Goal: Task Accomplishment & Management: Complete application form

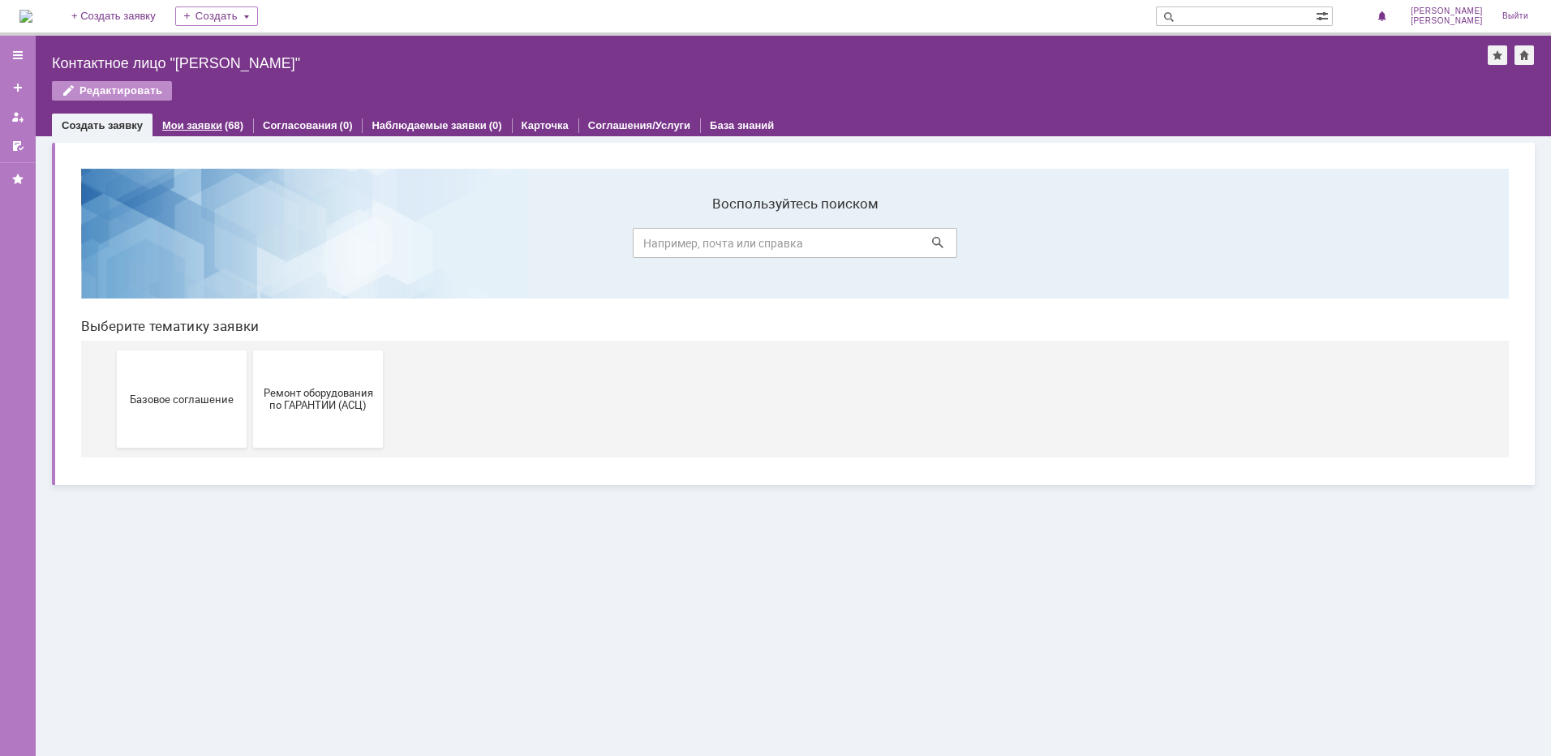
click at [197, 128] on link "Мои заявки" at bounding box center [192, 125] width 60 height 12
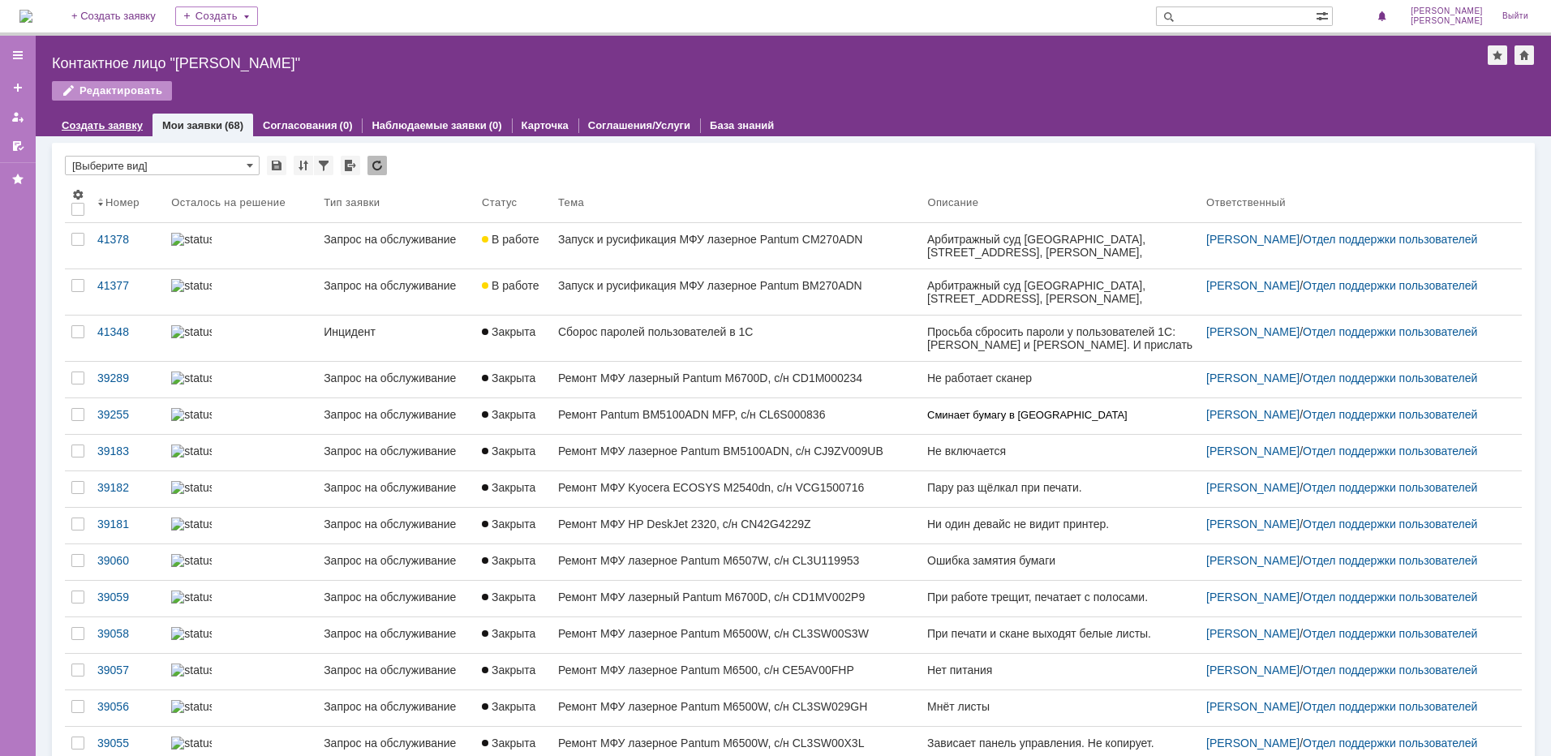
click at [107, 120] on link "Создать заявку" at bounding box center [102, 125] width 81 height 12
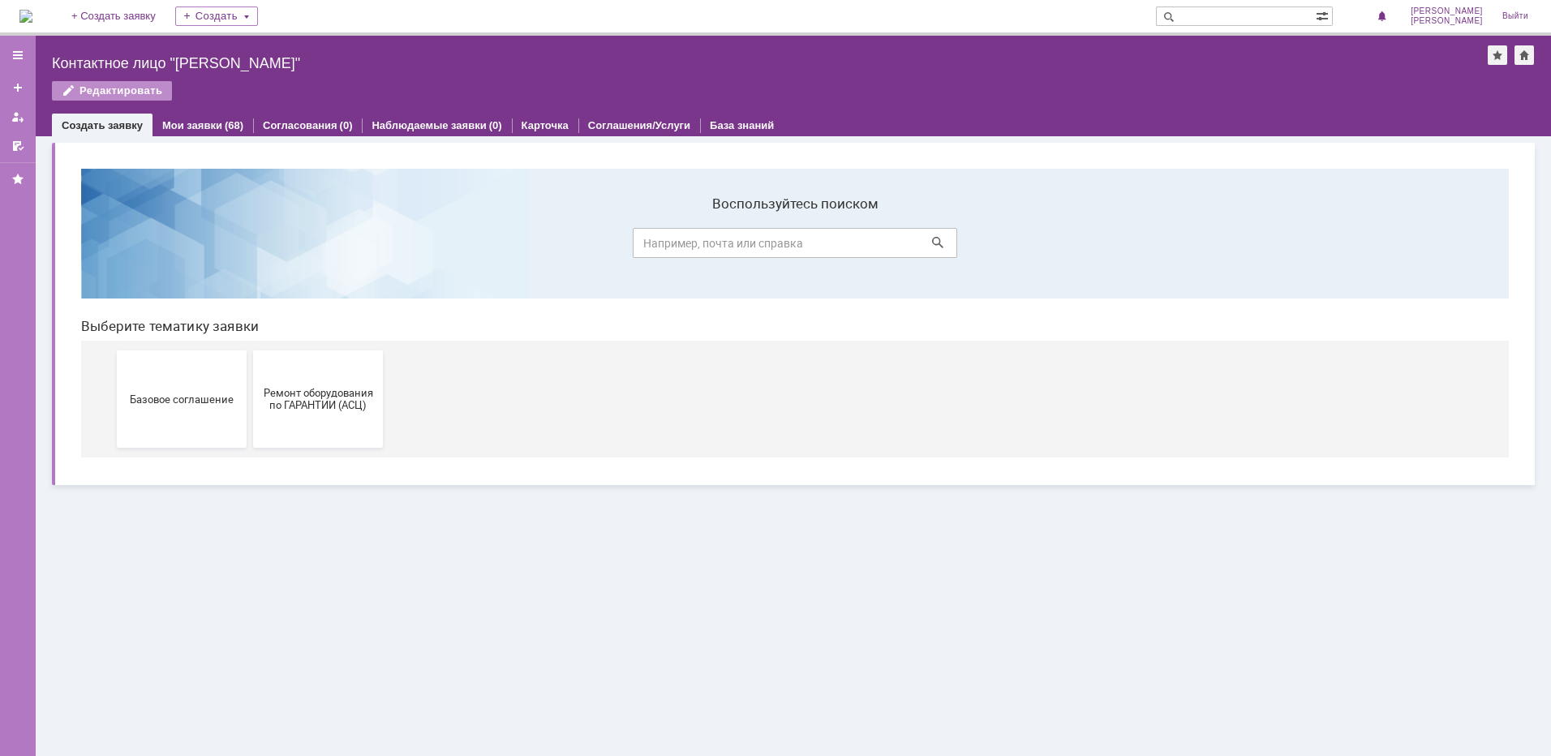
click at [306, 394] on span "Ремонт оборудования по ГАРАНТИИ (АСЦ)" at bounding box center [318, 399] width 120 height 24
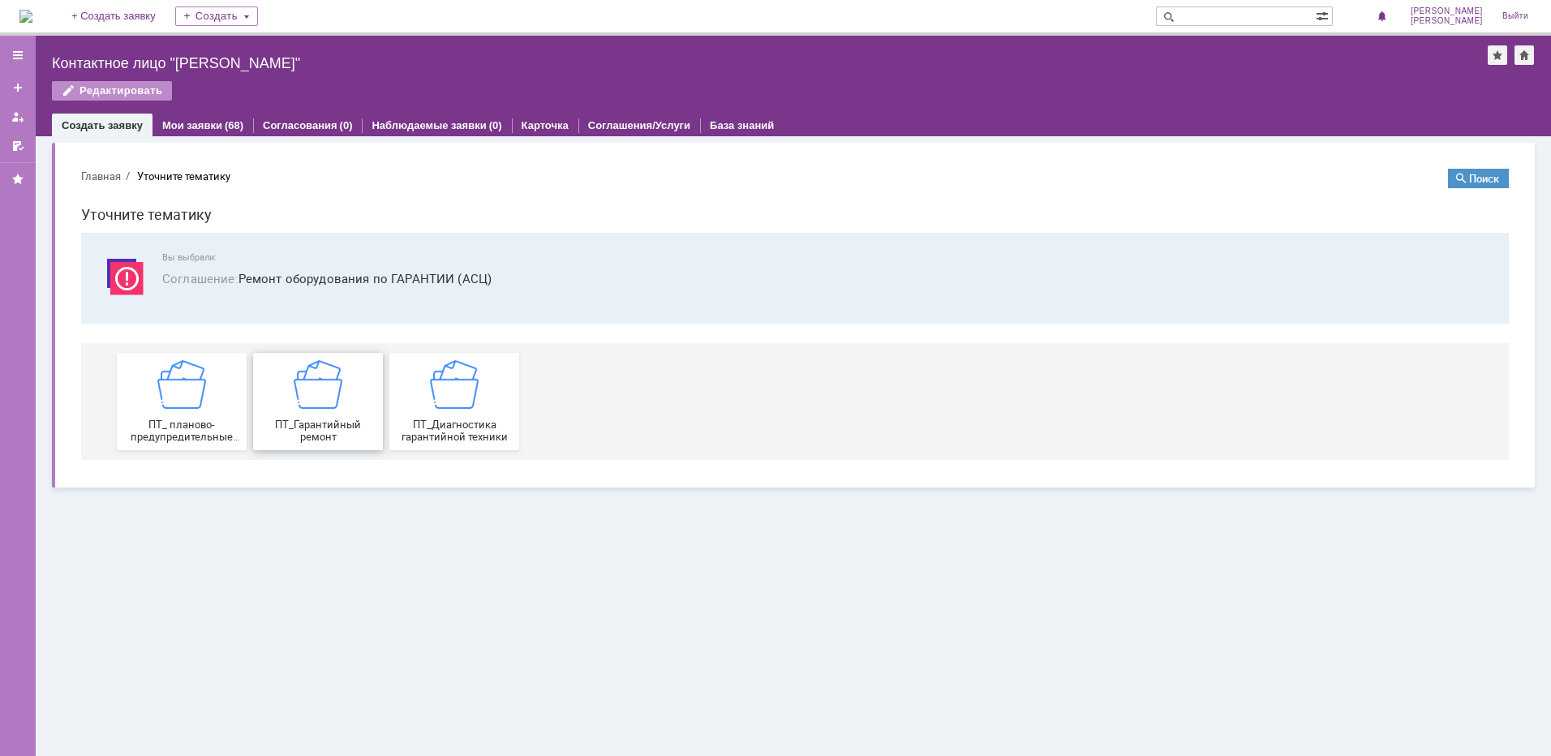
click at [301, 379] on img at bounding box center [318, 384] width 49 height 49
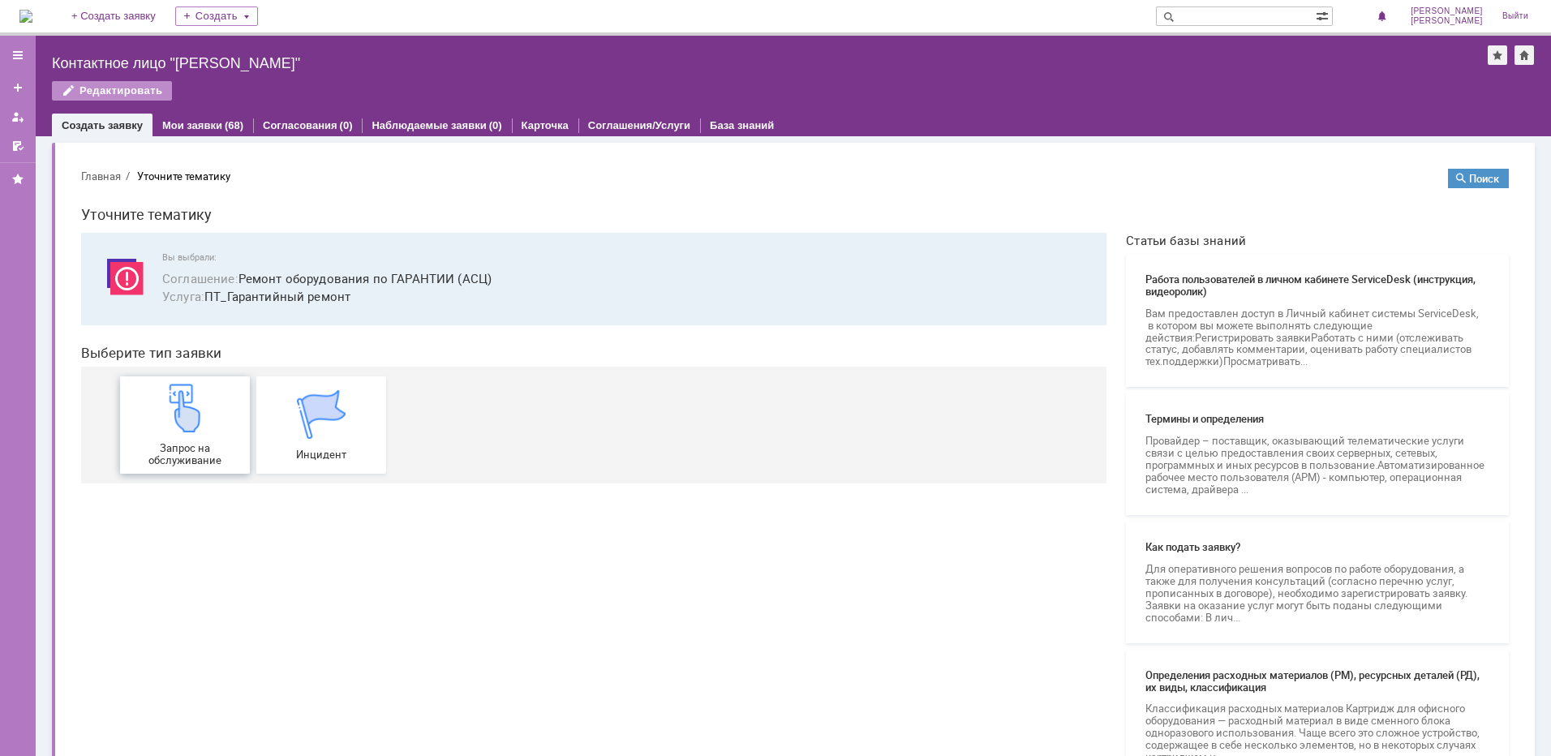
click at [189, 417] on img at bounding box center [185, 408] width 49 height 49
click at [187, 127] on link "Мои заявки" at bounding box center [192, 125] width 60 height 12
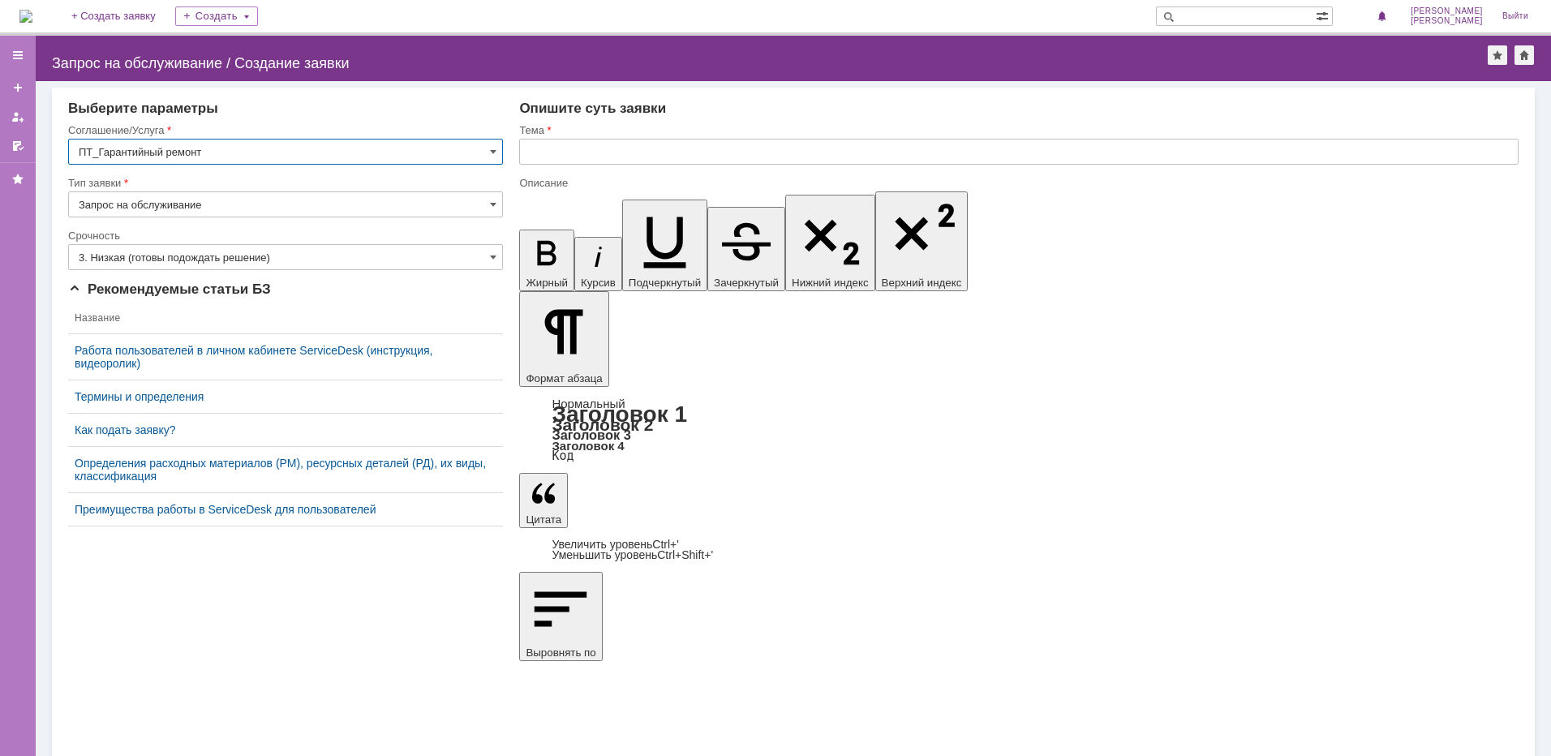
click at [144, 260] on input "3. Низкая (готовы подождать решение)" at bounding box center [285, 257] width 435 height 26
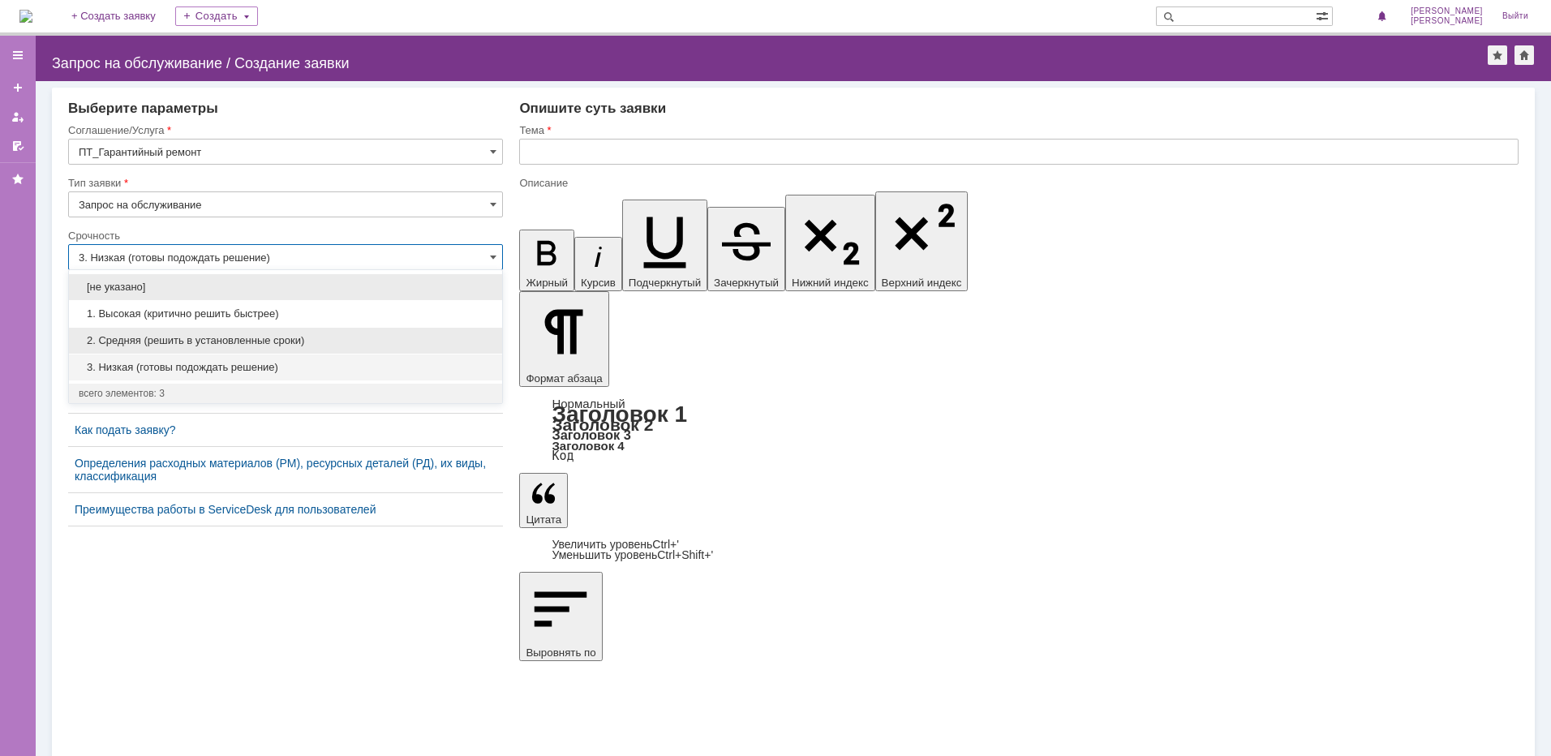
click at [132, 342] on span "2. Средняя (решить в установленные сроки)" at bounding box center [286, 340] width 414 height 13
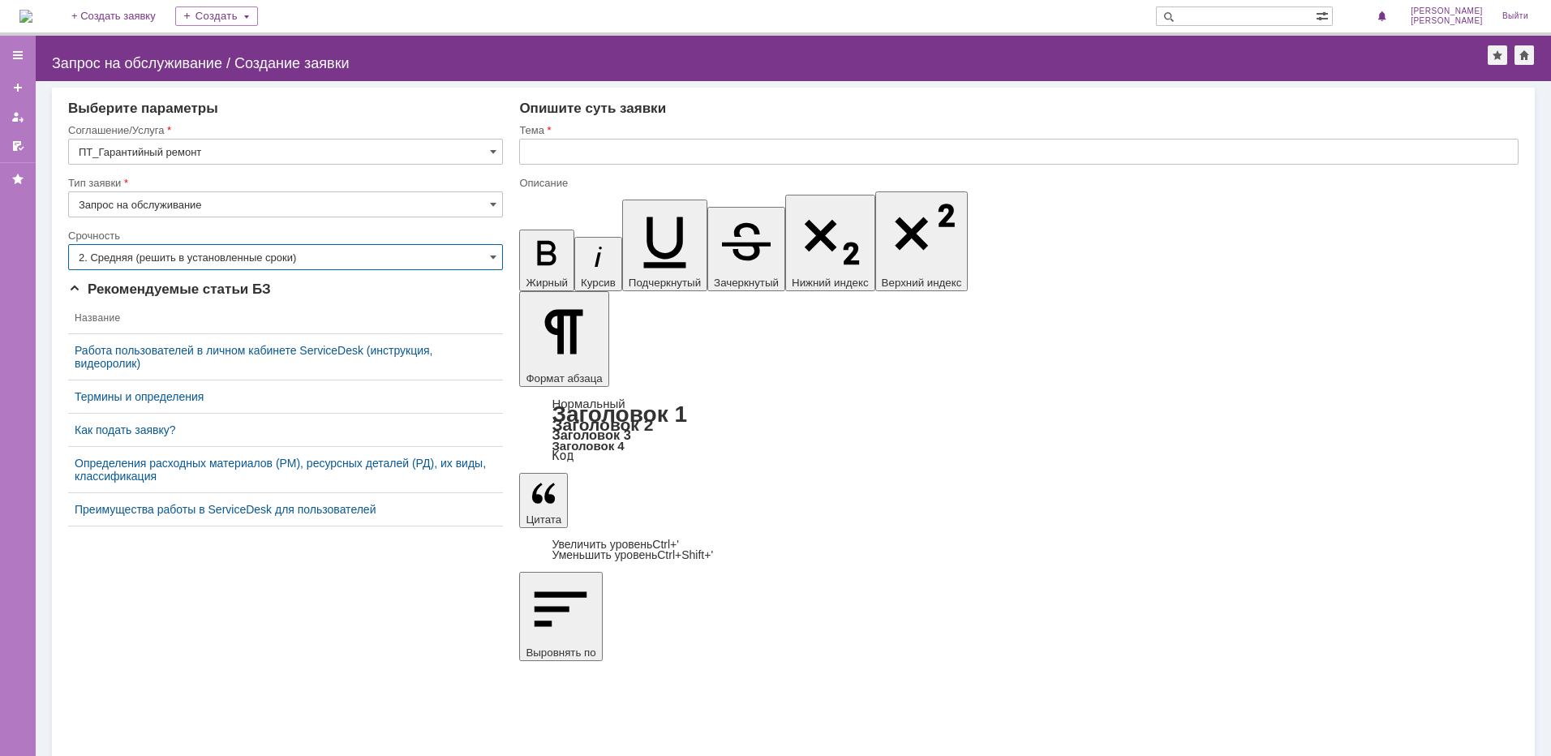
type input "2. Средняя (решить в установленные сроки)"
click at [608, 114] on span "Опишите суть заявки" at bounding box center [592, 108] width 147 height 15
click at [590, 140] on input "text" at bounding box center [1019, 152] width 1000 height 26
paste input "Запуск и русификация"
click at [663, 153] on input "Запуск и русификация" at bounding box center [1019, 152] width 1000 height 26
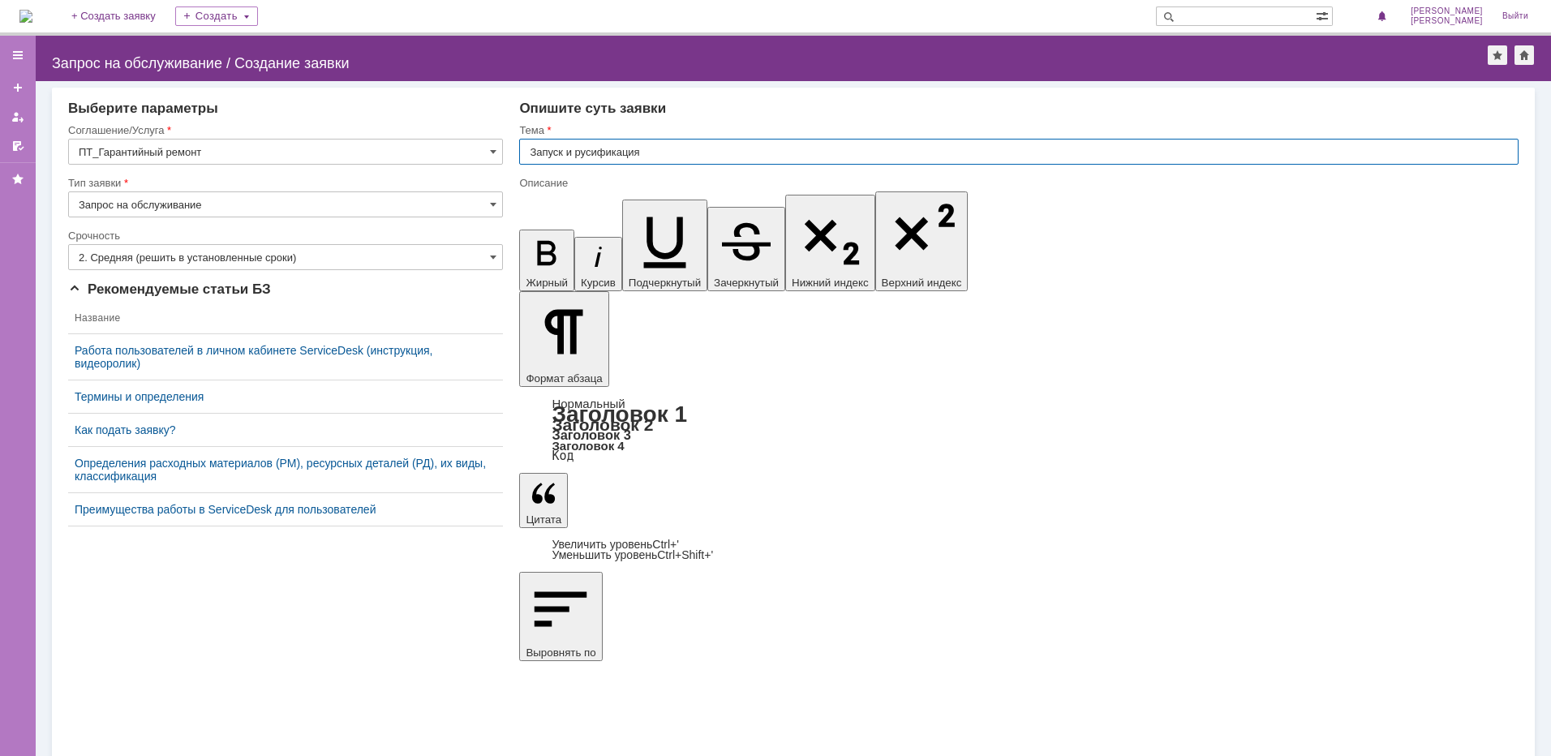
paste input "МФУ лазерное Pantum BM270ADN"
type input "Запуск и русификация МФУ лазерное Pantum BM270ADN"
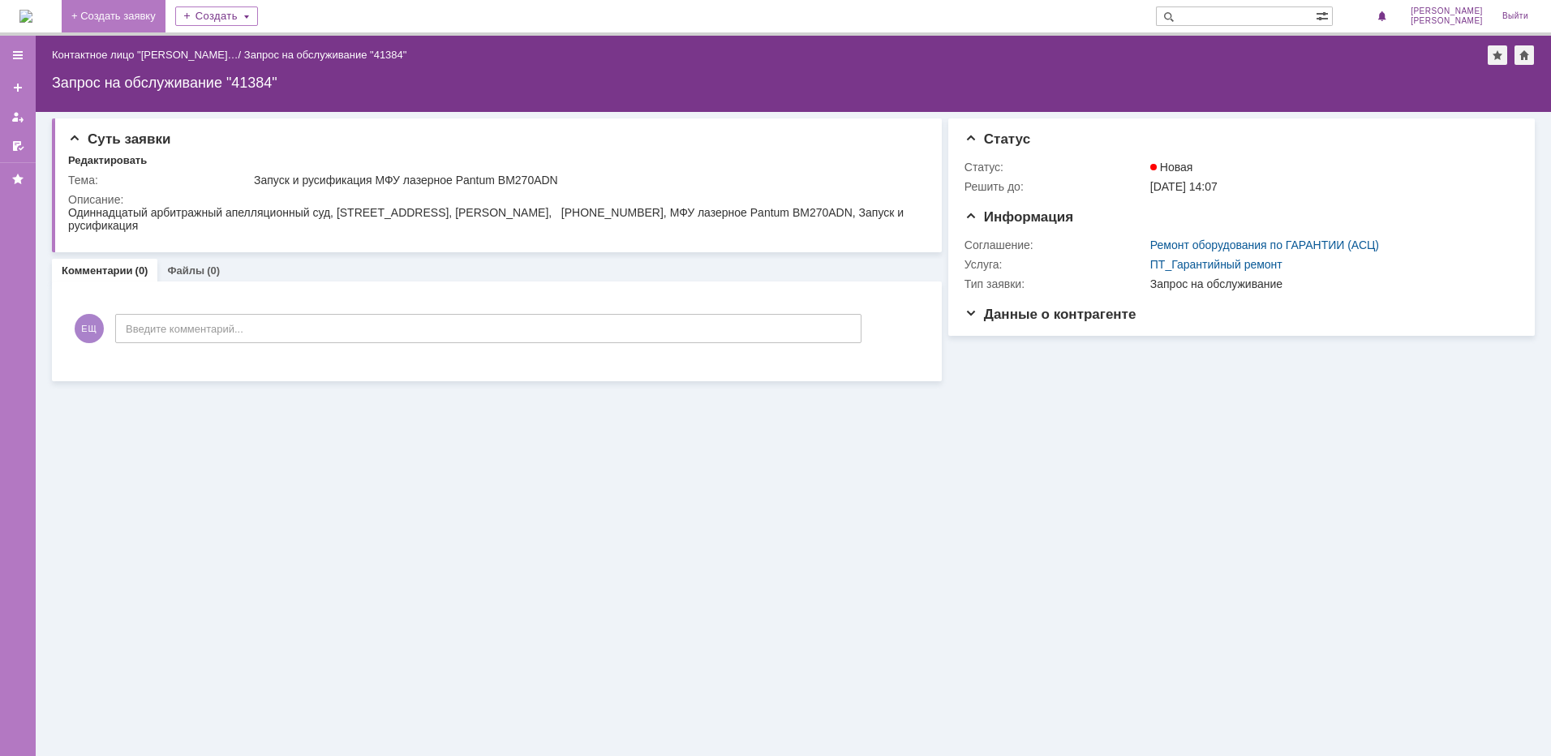
click at [156, 22] on link "+ Создать заявку" at bounding box center [114, 16] width 104 height 32
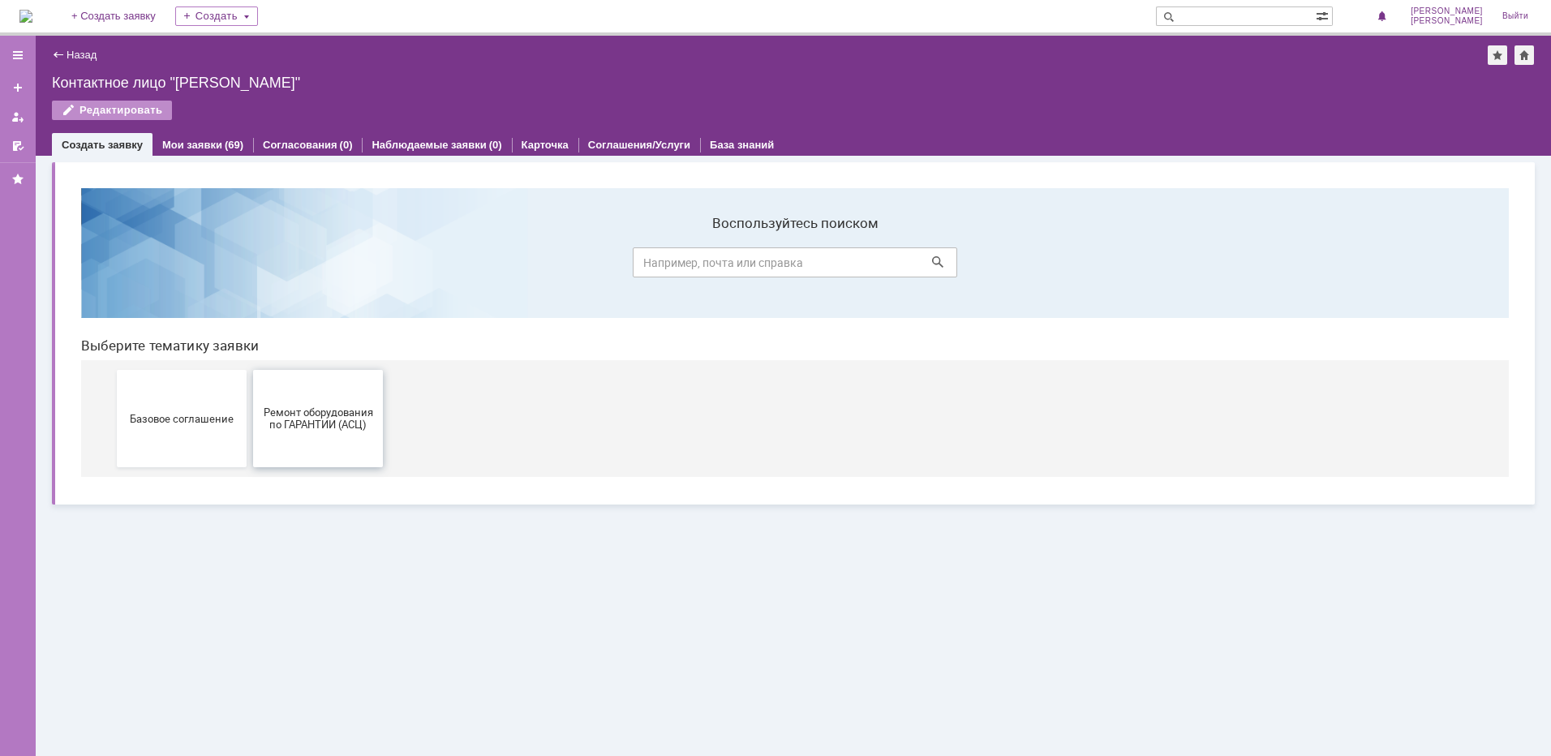
click at [307, 426] on span "Ремонт оборудования по ГАРАНТИИ (АСЦ)" at bounding box center [318, 418] width 120 height 24
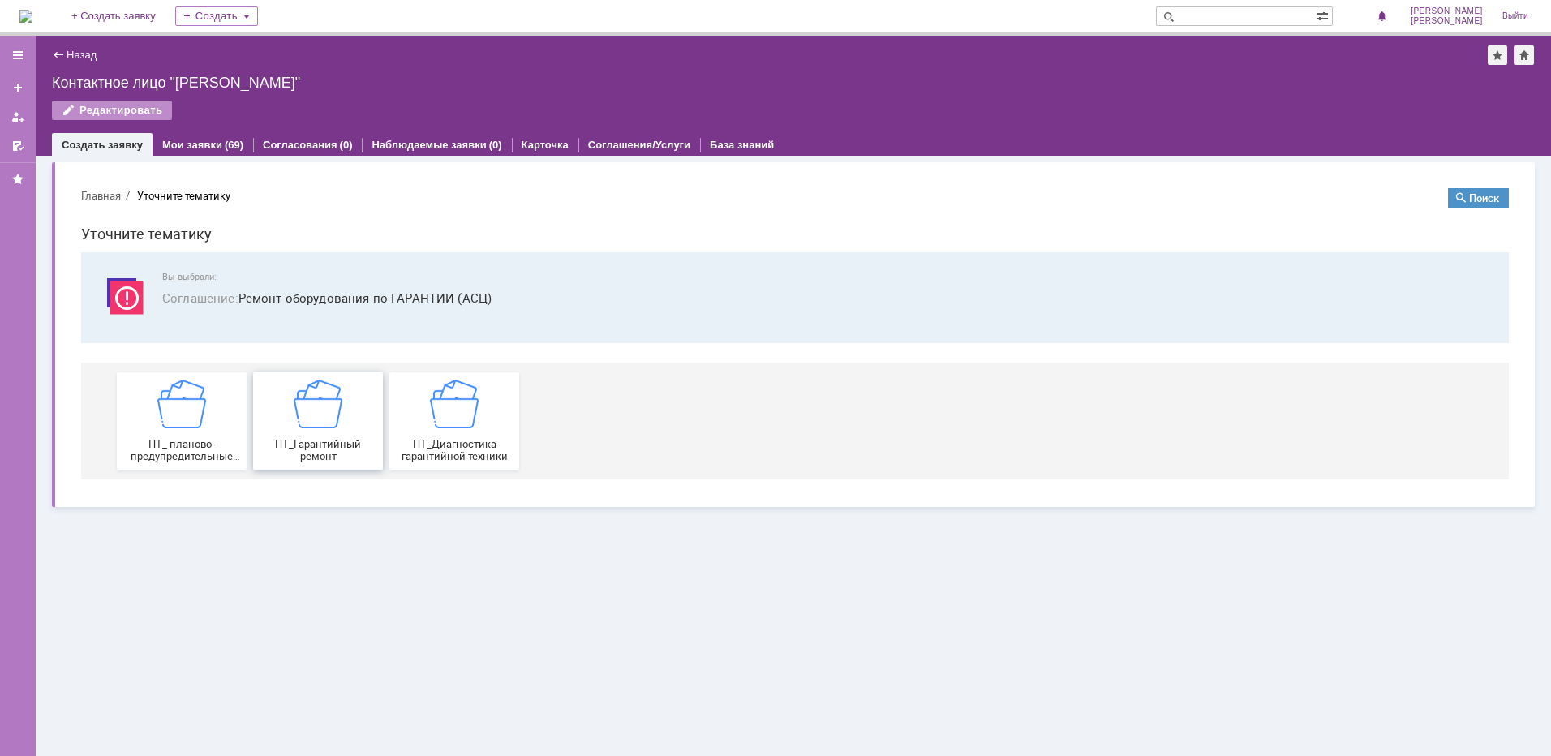
click at [307, 419] on img at bounding box center [318, 404] width 49 height 49
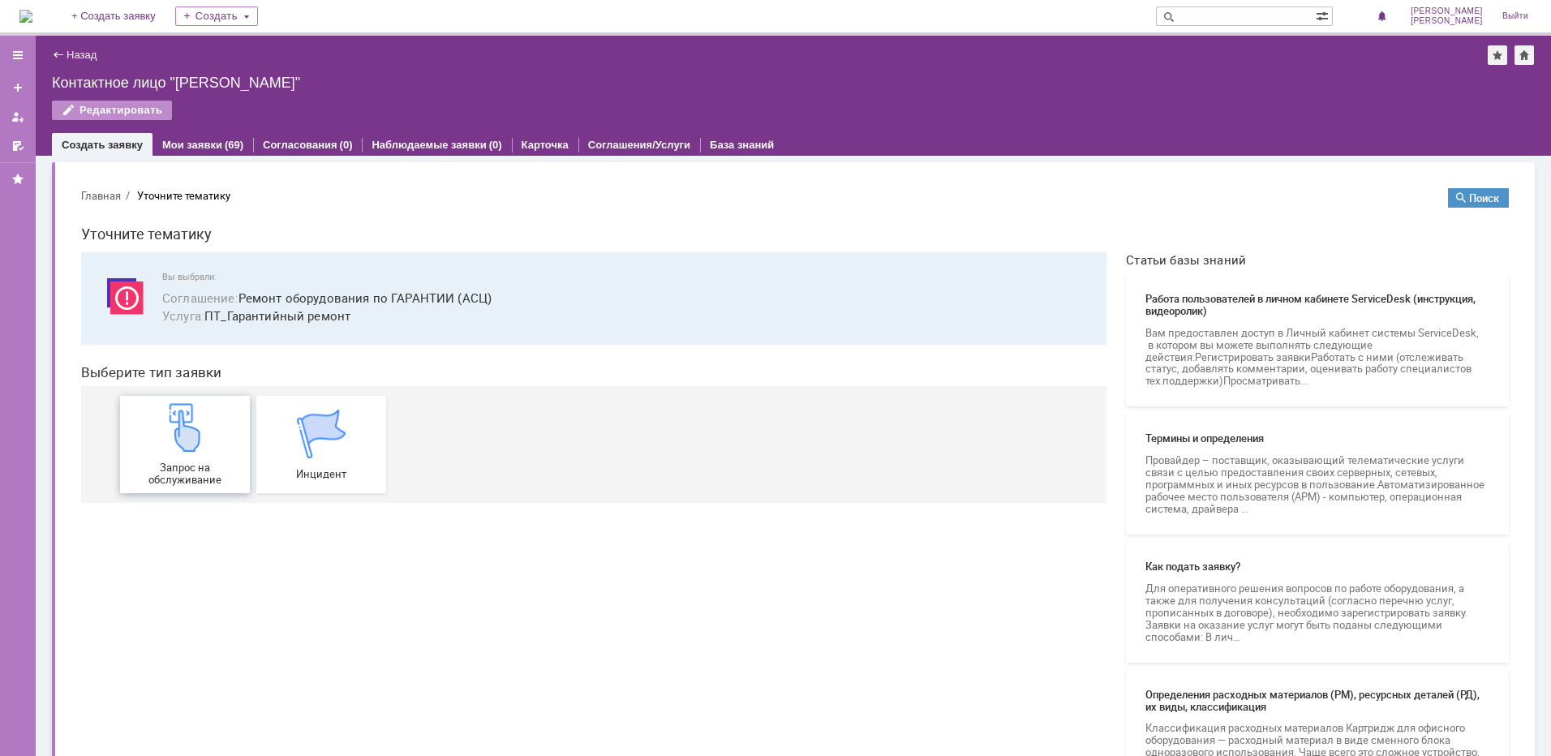
click at [212, 442] on div "Запрос на обслуживание" at bounding box center [185, 444] width 120 height 83
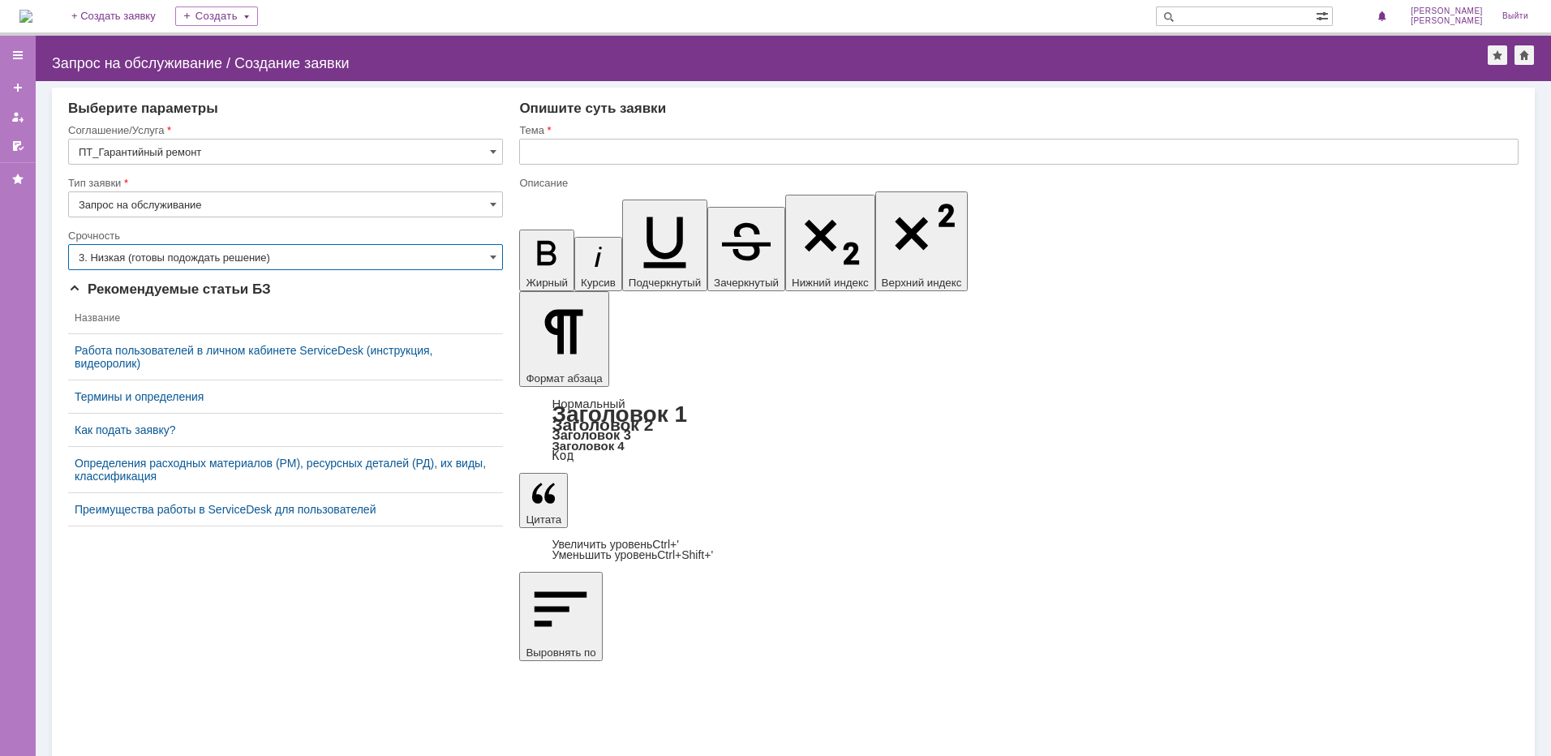
click at [228, 268] on input "3. Низкая (готовы подождать решение)" at bounding box center [285, 257] width 435 height 26
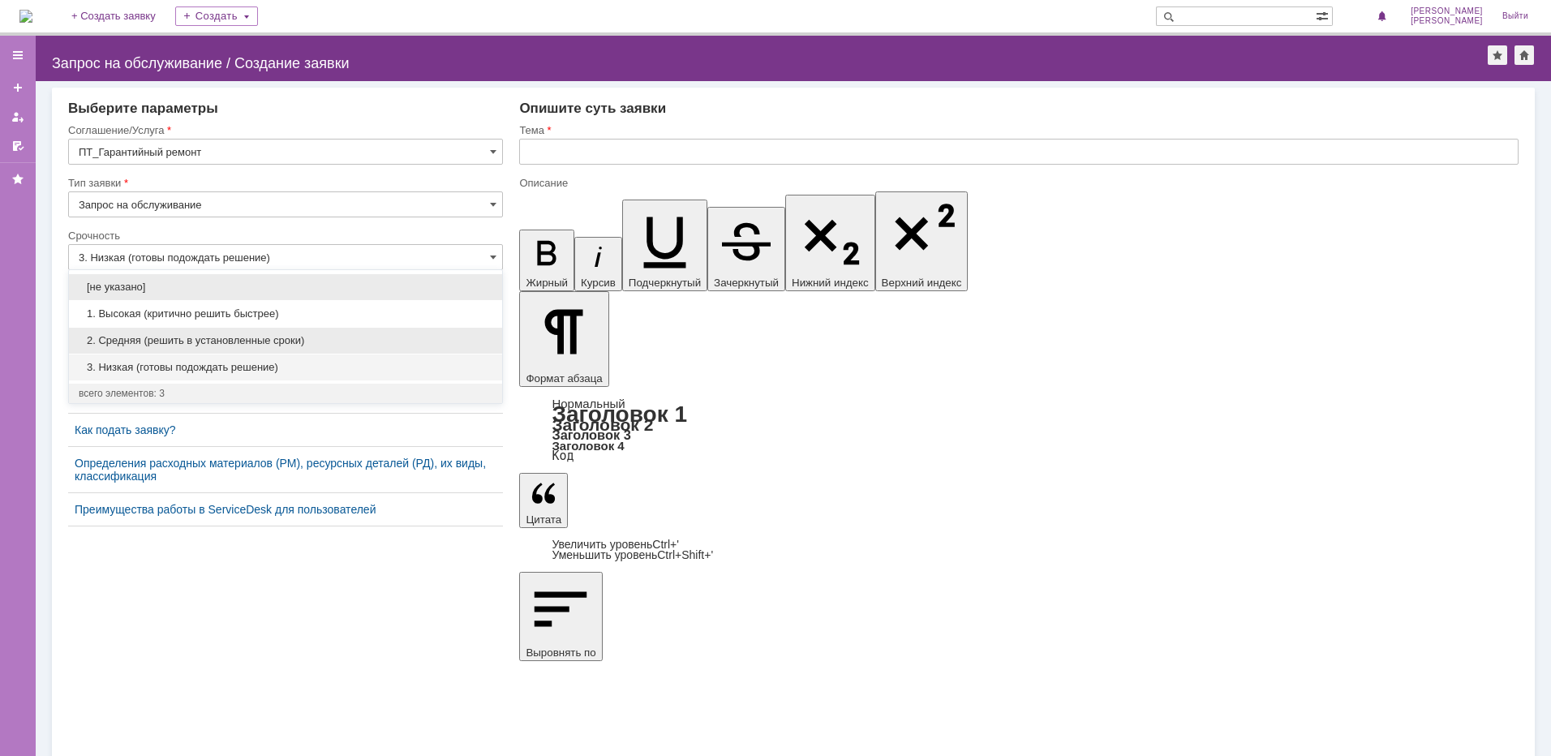
click at [199, 338] on span "2. Средняя (решить в установленные сроки)" at bounding box center [286, 340] width 414 height 13
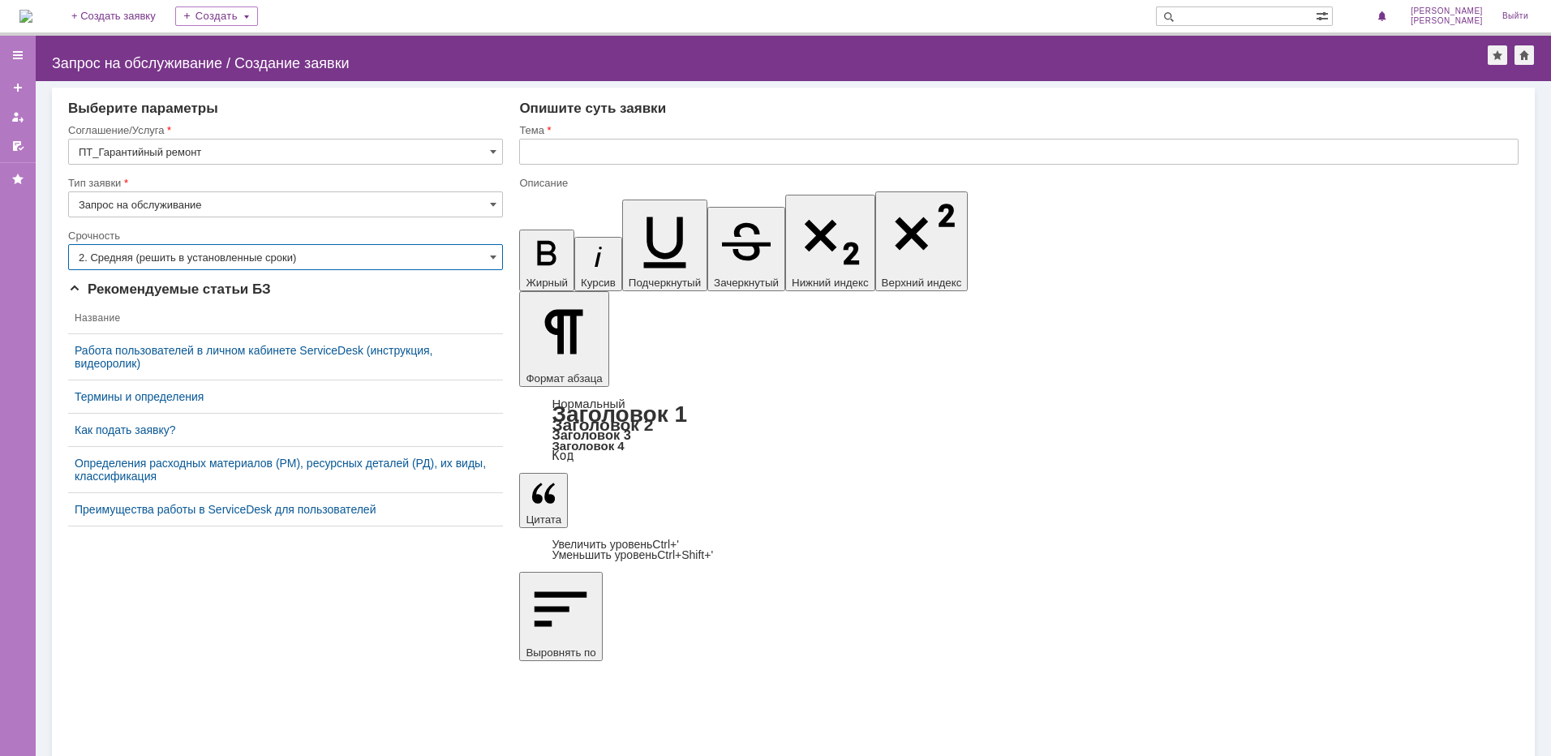
type input "2. Средняя (решить в установленные сроки)"
click at [577, 151] on input "text" at bounding box center [1019, 152] width 1000 height 26
paste input "Запуск и русификация"
click at [754, 169] on div at bounding box center [1019, 170] width 1000 height 11
click at [727, 148] on input "Запуск и русификация" at bounding box center [1019, 152] width 1000 height 26
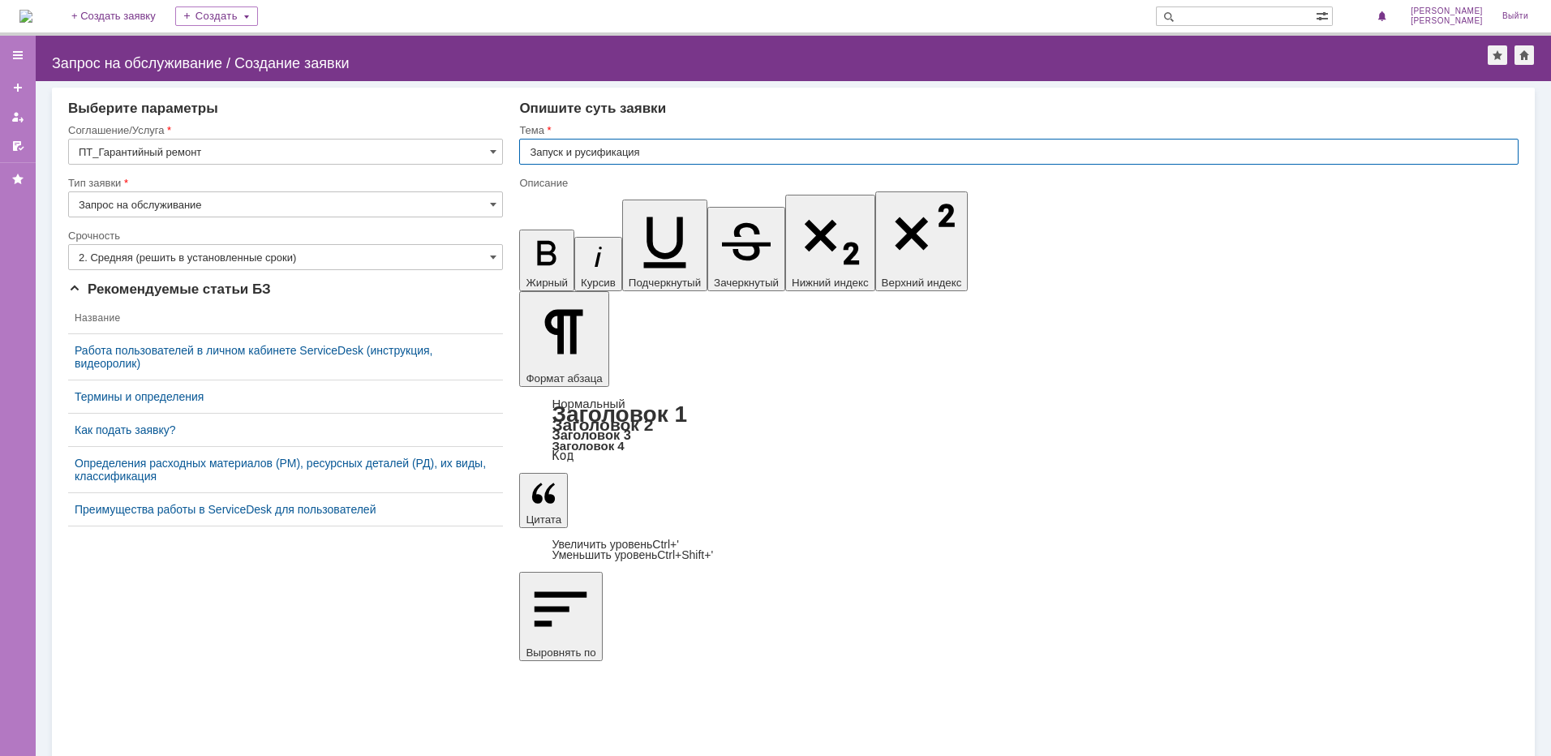
click at [712, 156] on input "Запуск и русификация" at bounding box center [1019, 152] width 1000 height 26
paste input "МФУ лазерное Pantum CM270ADN"
type input "Запуск и русификация МФУ лазерное Pantum CM270ADN"
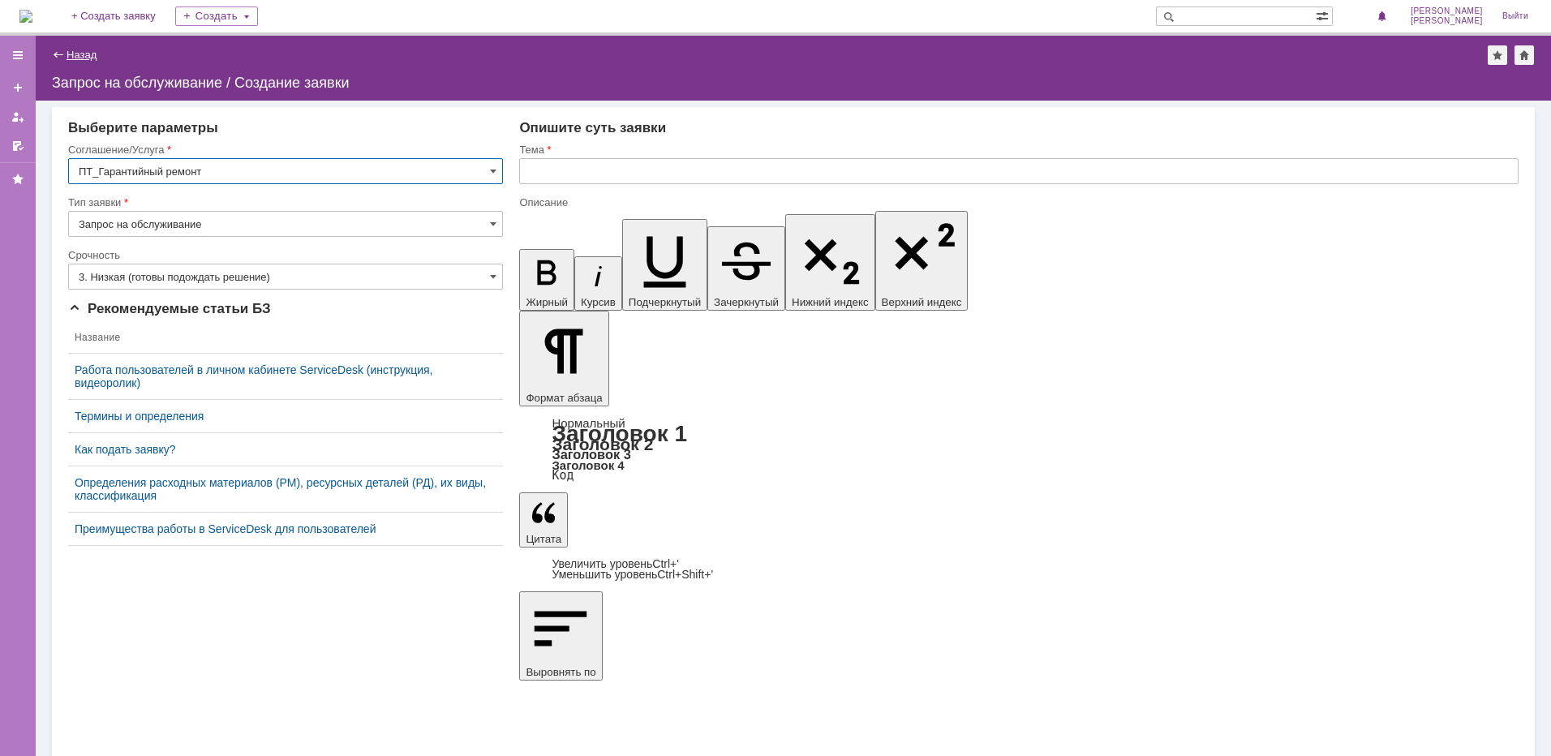
click at [67, 59] on link "Назад" at bounding box center [82, 55] width 30 height 12
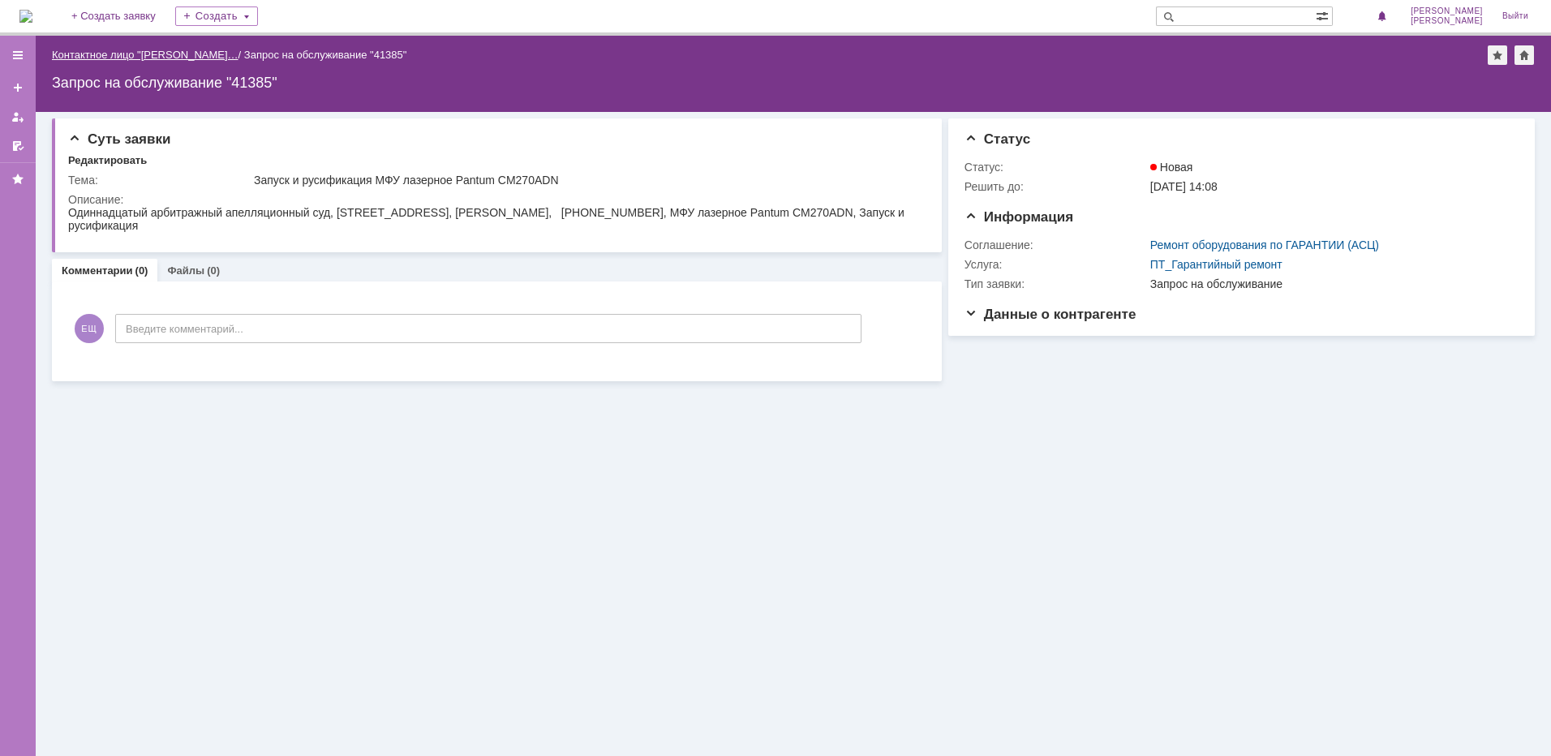
click at [67, 59] on link "Контактное лицо "Екатерина Щер…" at bounding box center [145, 55] width 187 height 12
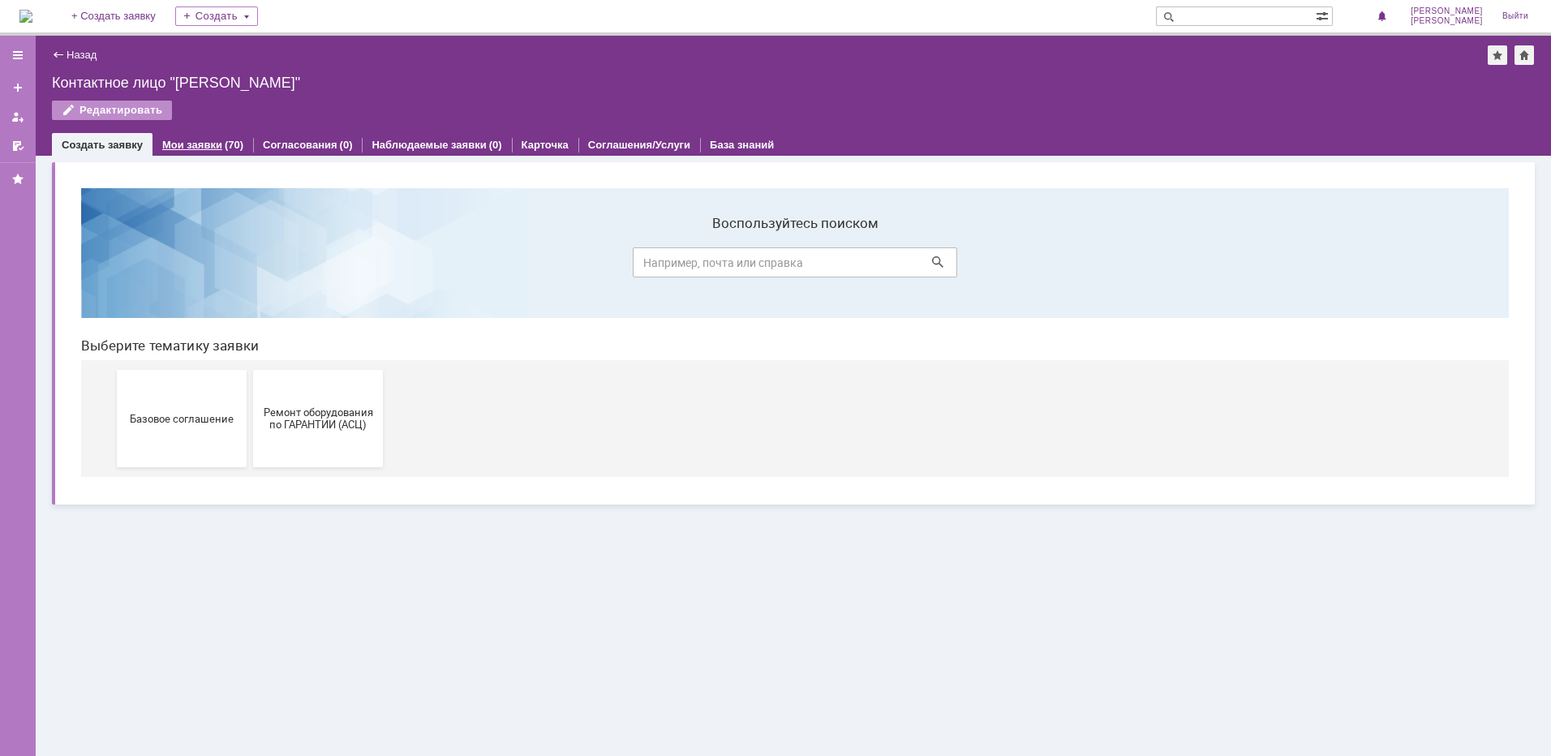
click at [229, 144] on div "(70)" at bounding box center [234, 145] width 19 height 12
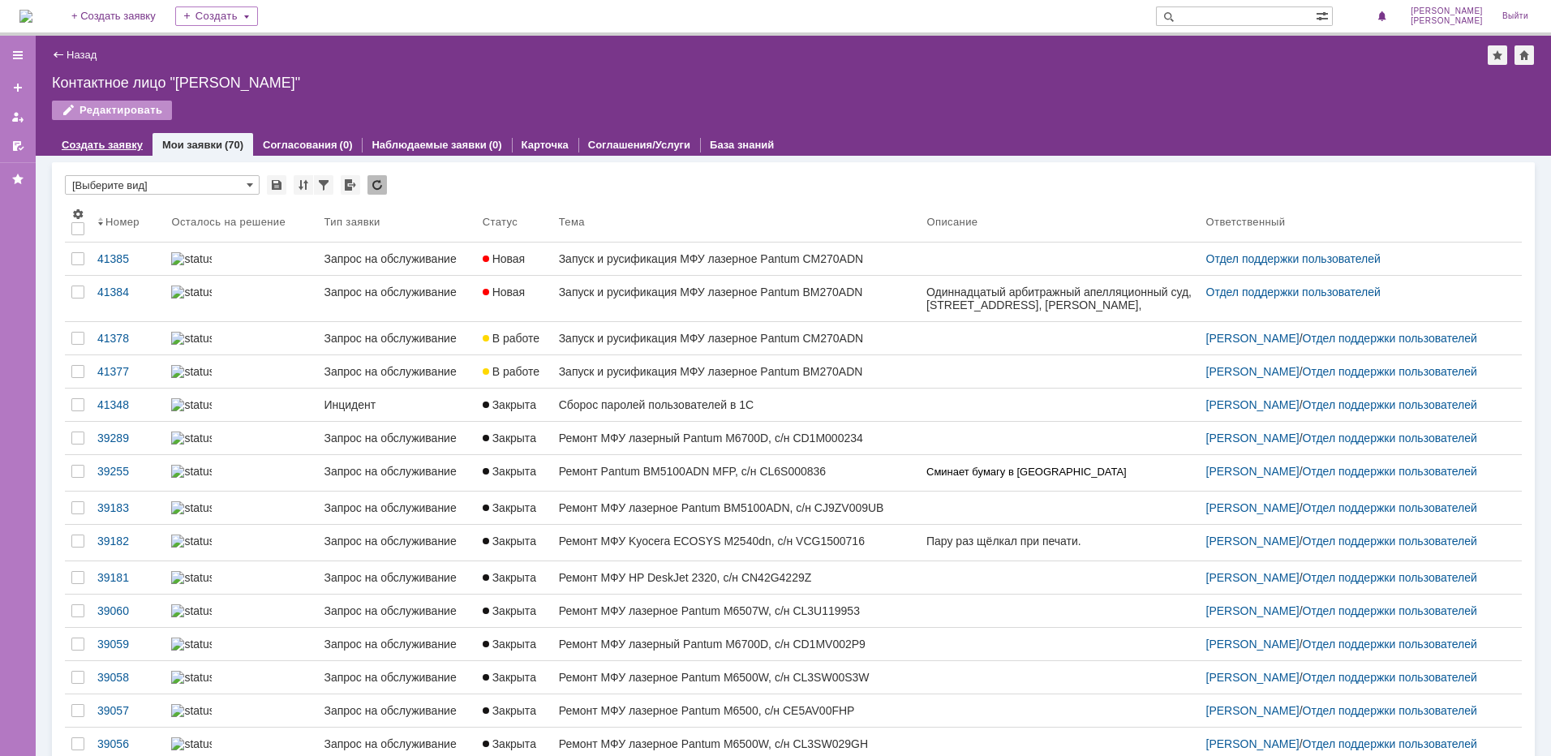
click at [112, 141] on link "Создать заявку" at bounding box center [102, 145] width 81 height 12
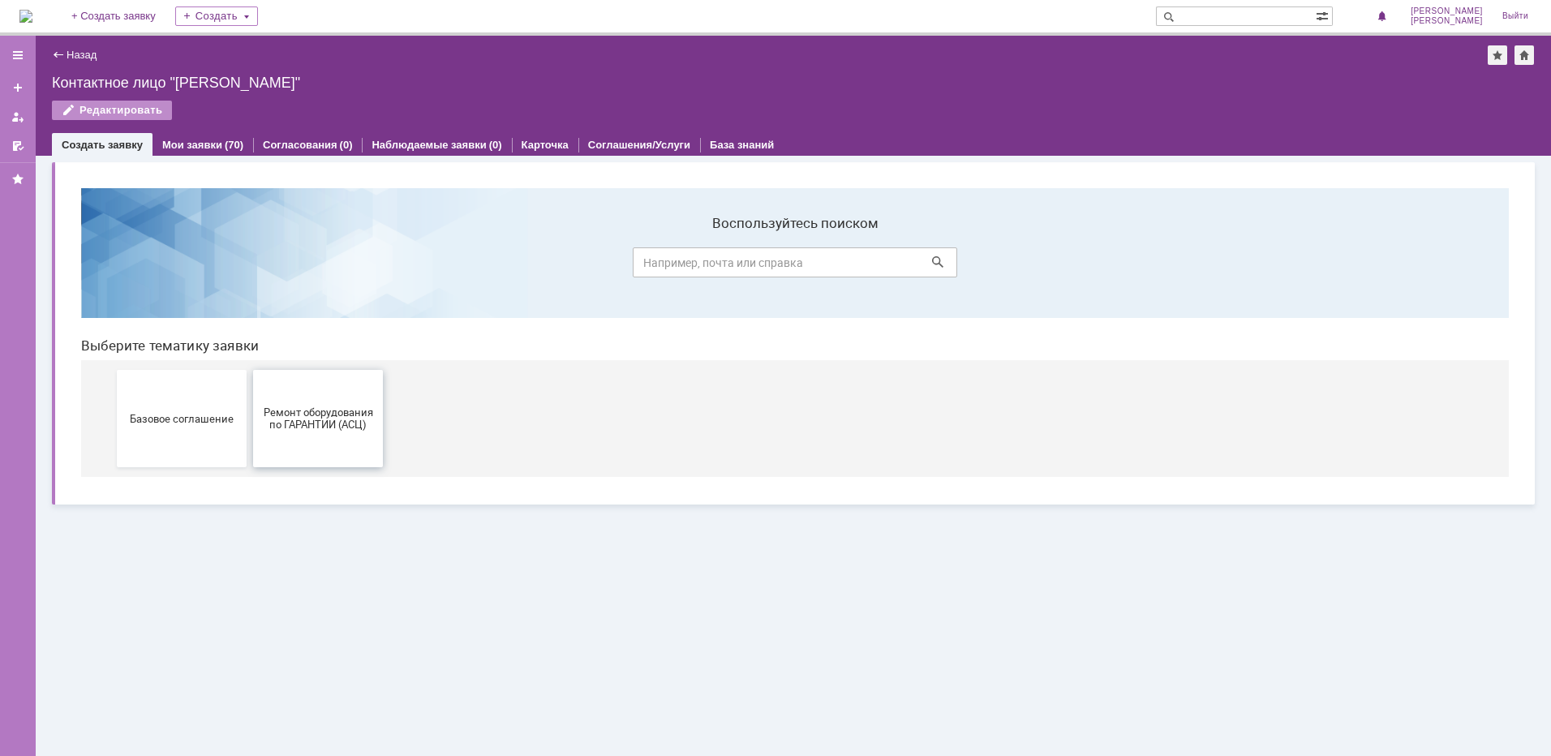
click at [323, 445] on button "Ремонт оборудования по ГАРАНТИИ (АСЦ)" at bounding box center [318, 418] width 130 height 97
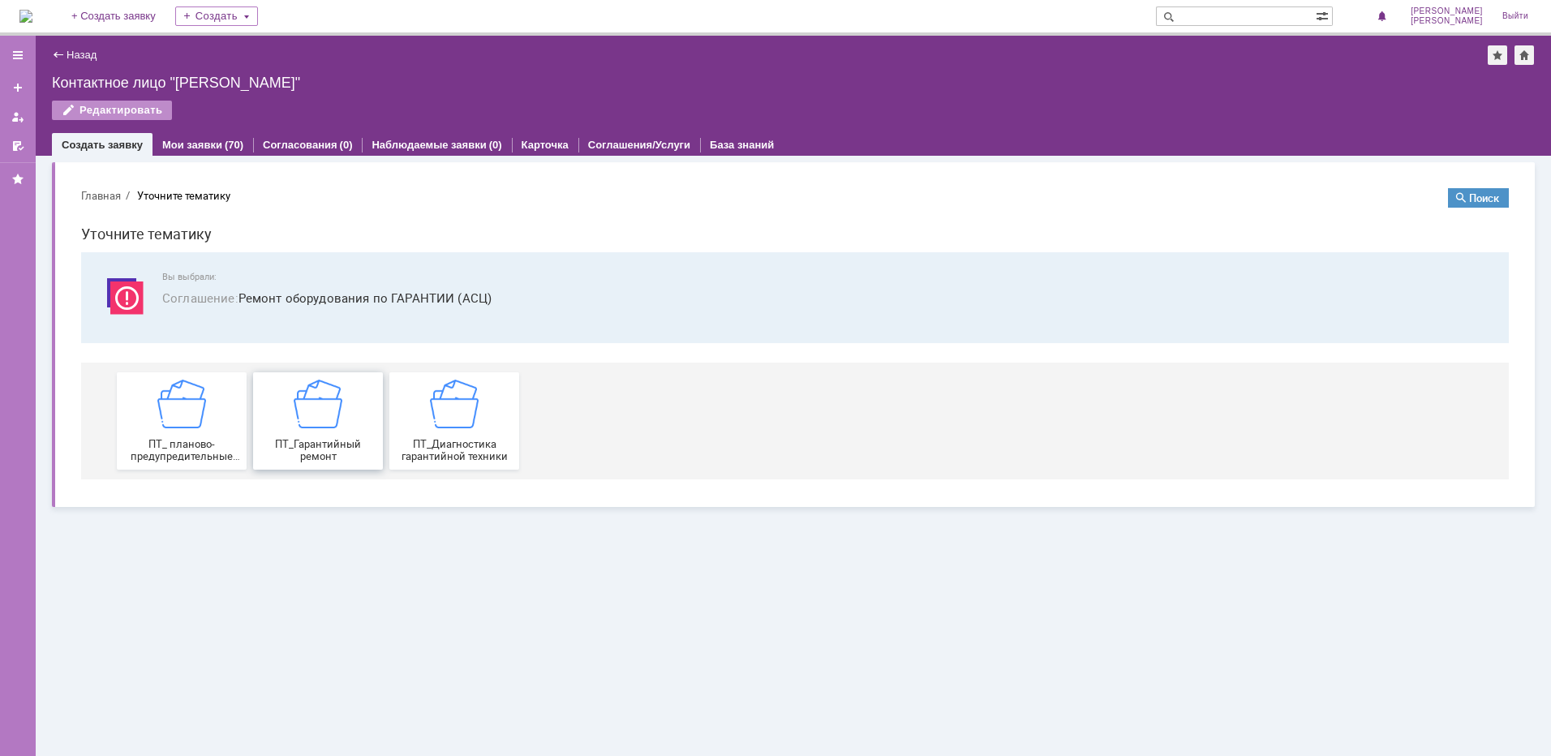
click at [342, 430] on div "ПТ_Гарантийный ремонт" at bounding box center [318, 421] width 120 height 83
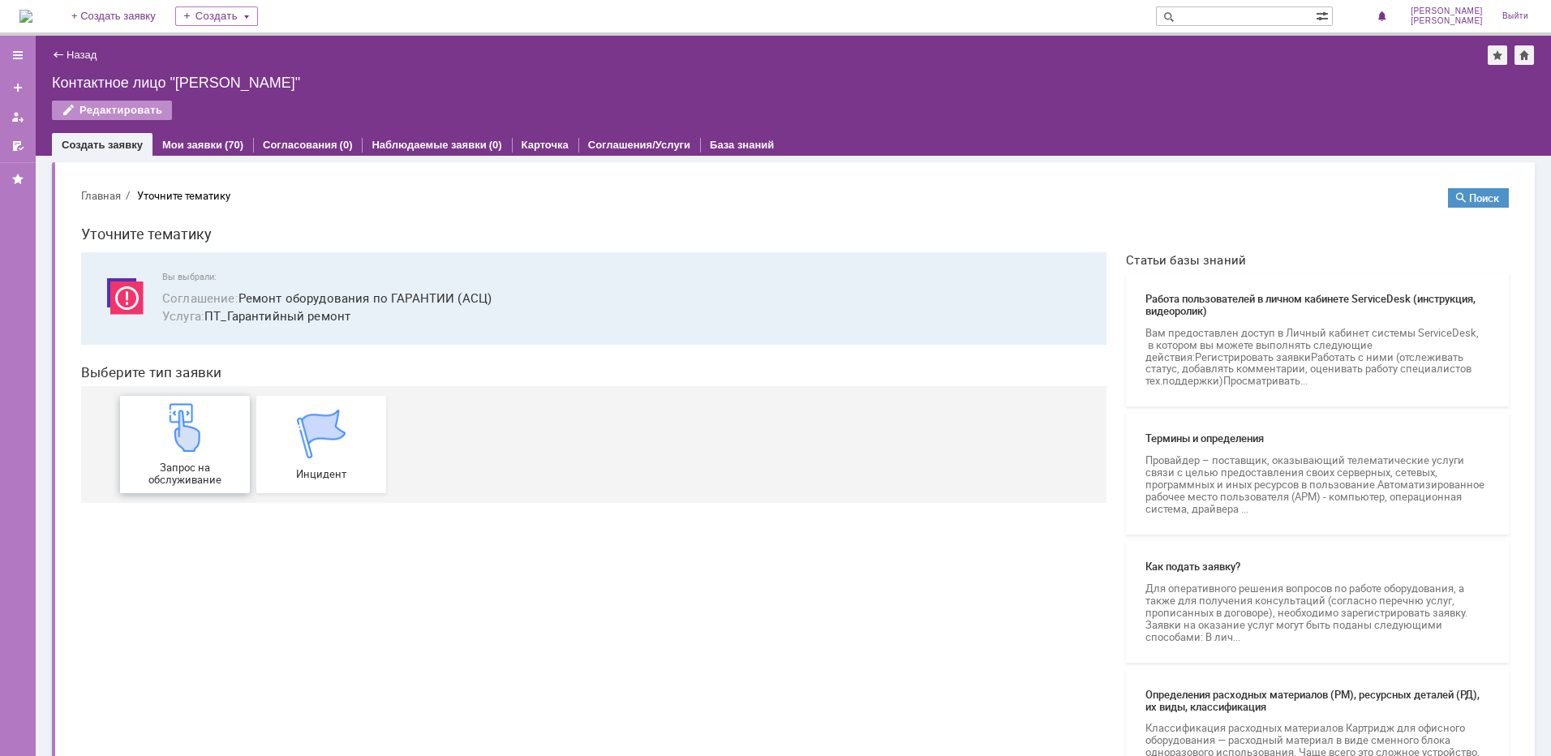
click at [161, 445] on img at bounding box center [185, 427] width 49 height 49
click at [145, 450] on div "Запрос на обслуживание" at bounding box center [185, 444] width 120 height 83
click at [197, 456] on div "Запрос на обслуживание" at bounding box center [185, 444] width 120 height 83
click at [140, 441] on div "Запрос на обслуживание" at bounding box center [185, 444] width 120 height 83
click at [187, 431] on img at bounding box center [185, 427] width 49 height 49
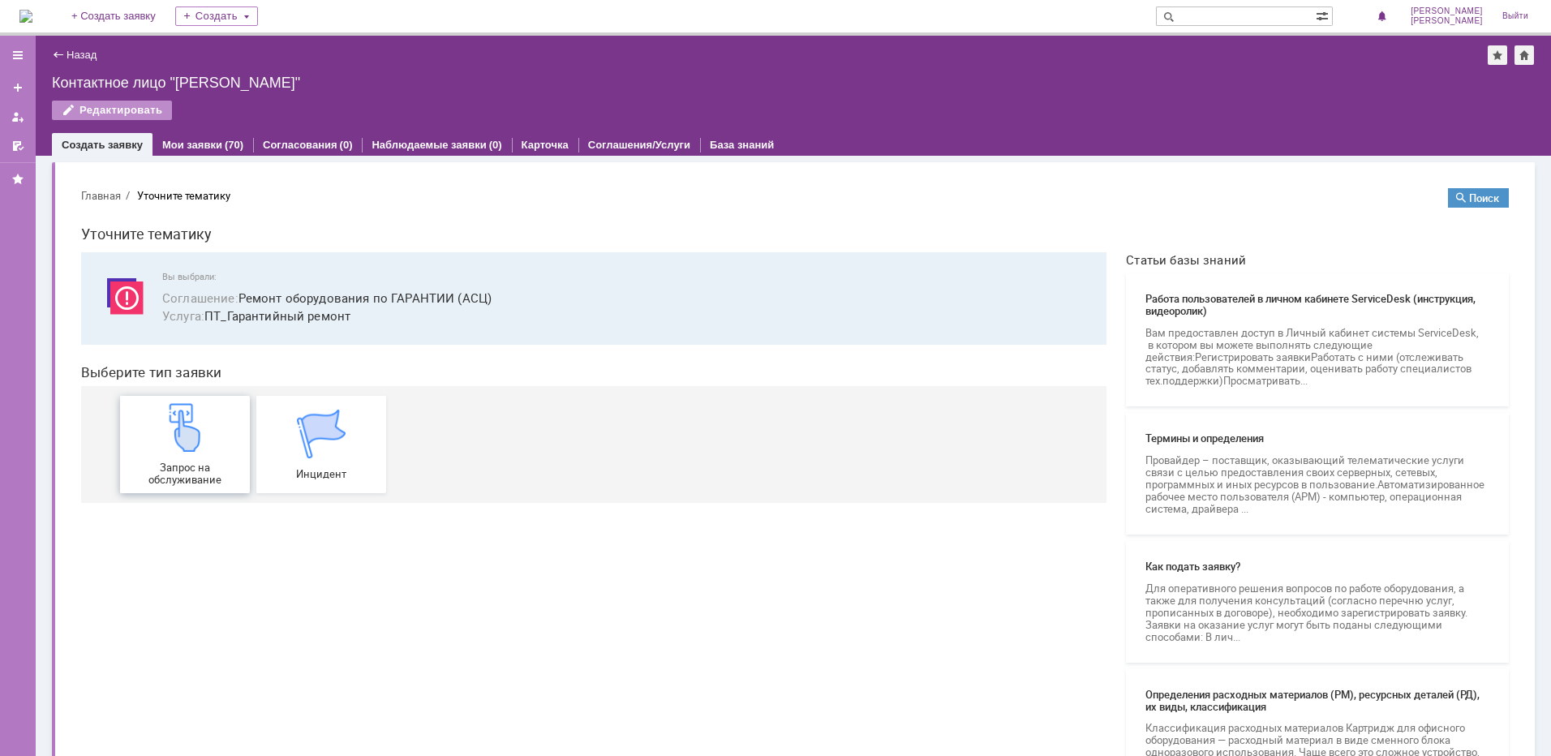
click at [164, 443] on img at bounding box center [185, 427] width 49 height 49
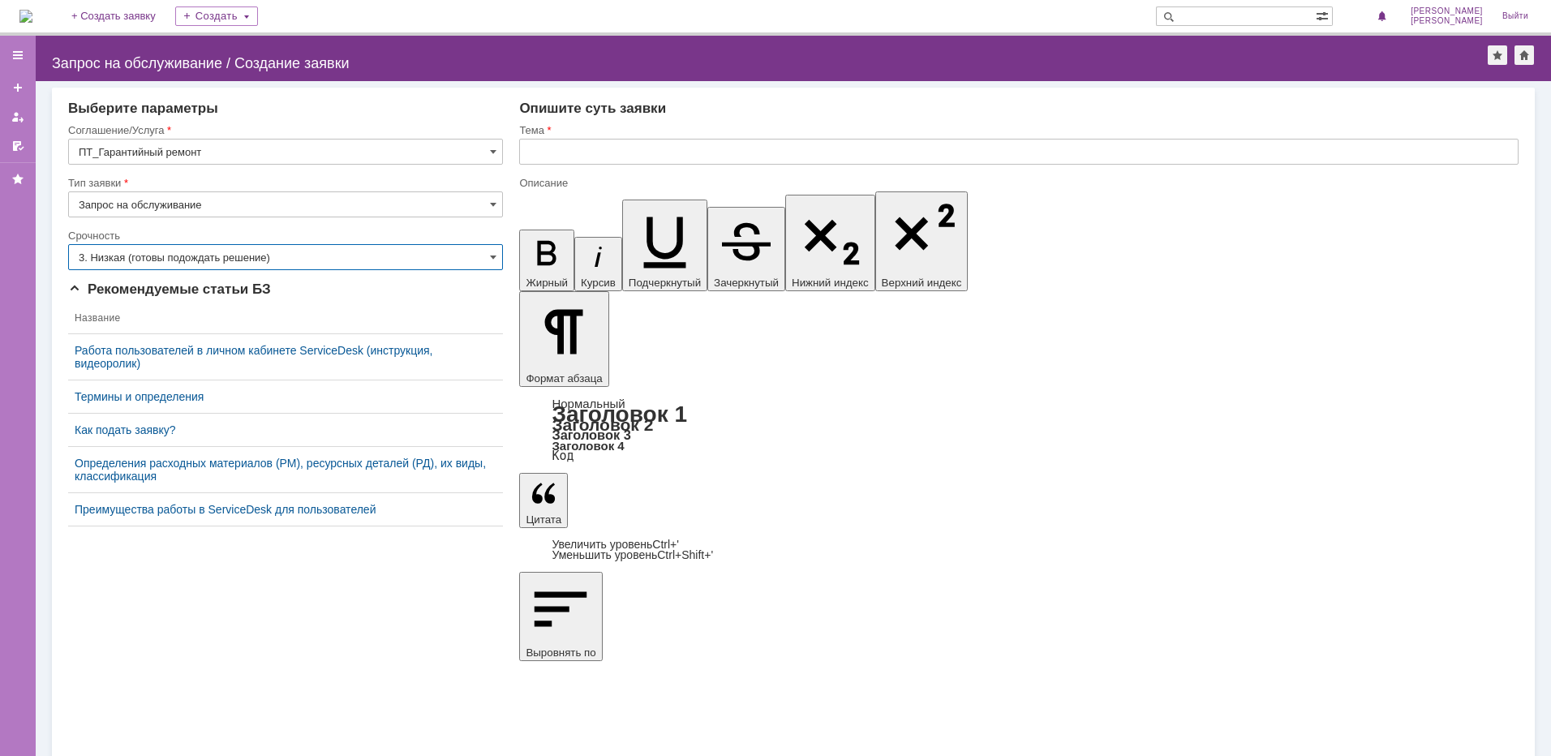
click at [241, 248] on input "3. Низкая (готовы подождать решение)" at bounding box center [285, 257] width 435 height 26
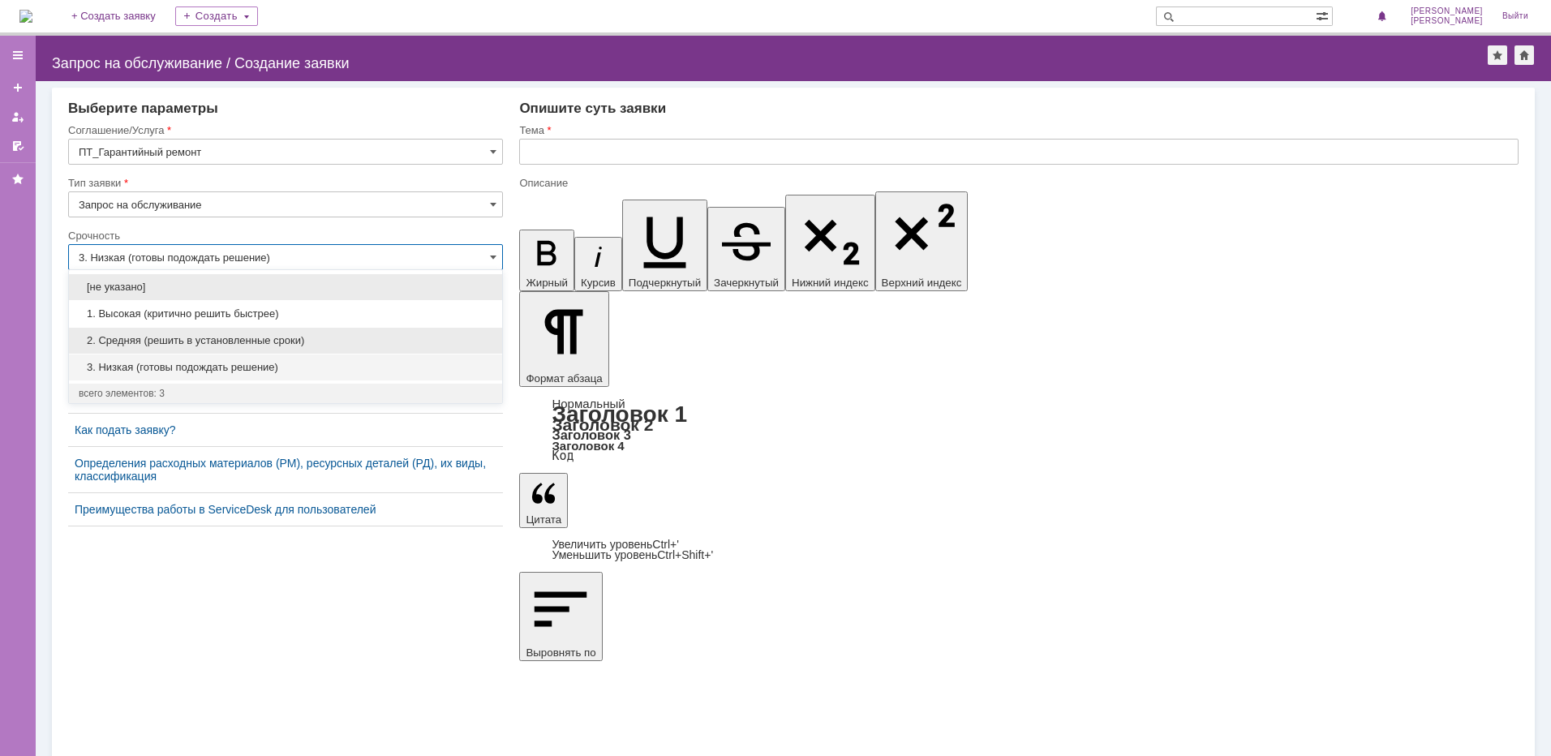
click at [191, 336] on span "2. Средняя (решить в установленные сроки)" at bounding box center [286, 340] width 414 height 13
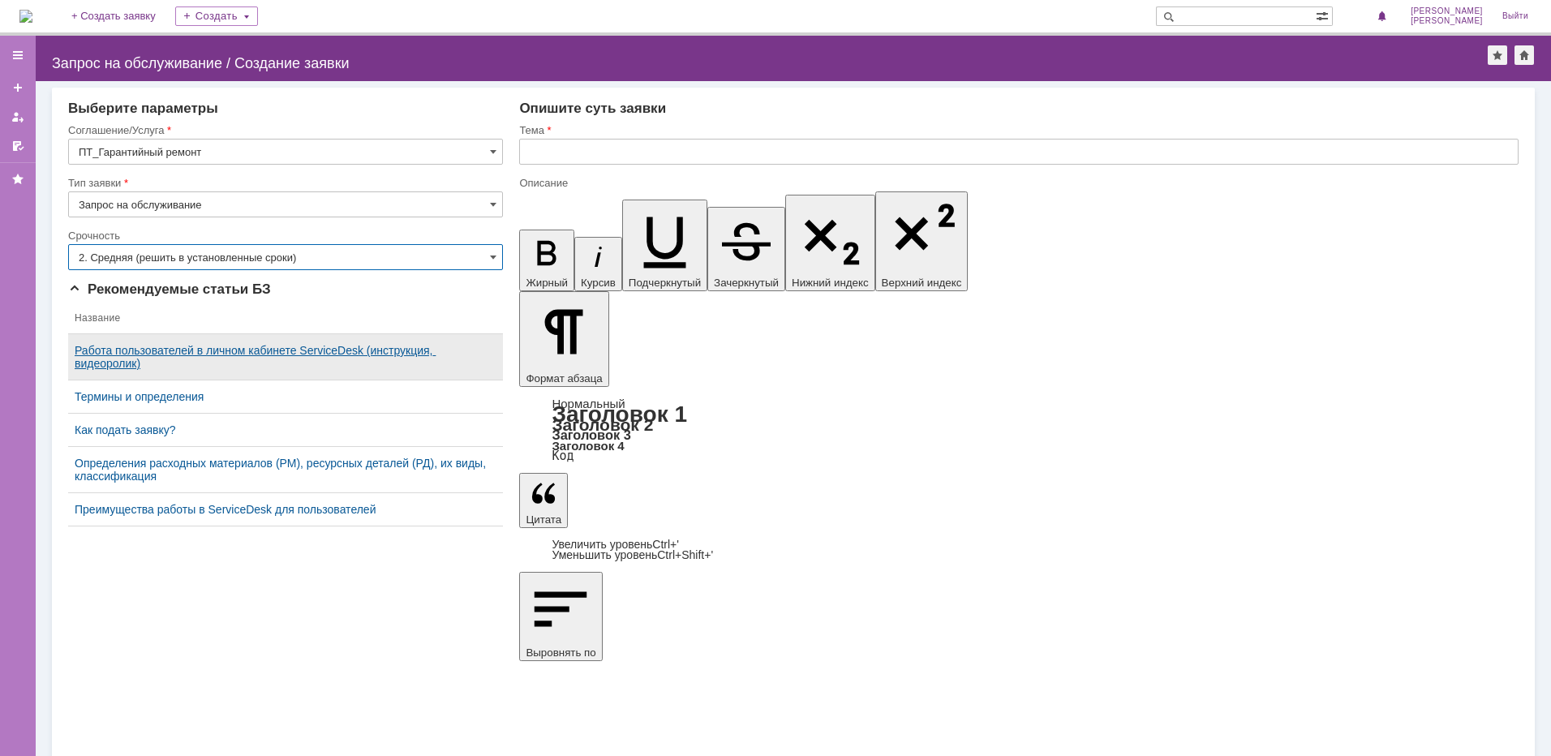
type input "2. Средняя (решить в установленные сроки)"
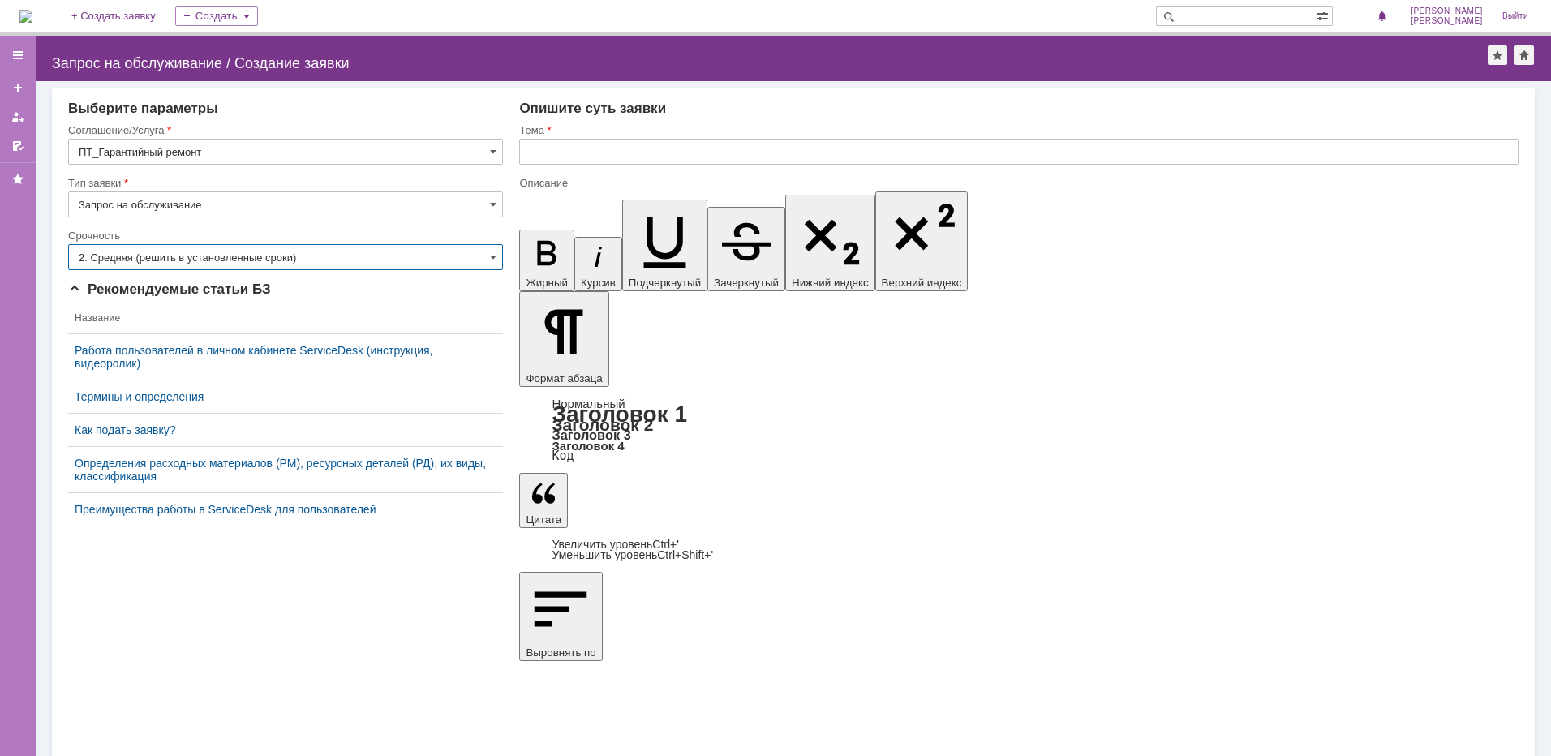
click at [560, 162] on input "text" at bounding box center [1019, 152] width 1000 height 26
click at [757, 157] on input "text" at bounding box center [1019, 152] width 1000 height 26
paste input "Запуск и русификация"
click at [713, 164] on input "Запуск и русификация" at bounding box center [1019, 152] width 1000 height 26
paste input "МФУ лазерное Pantum BM270ADN"
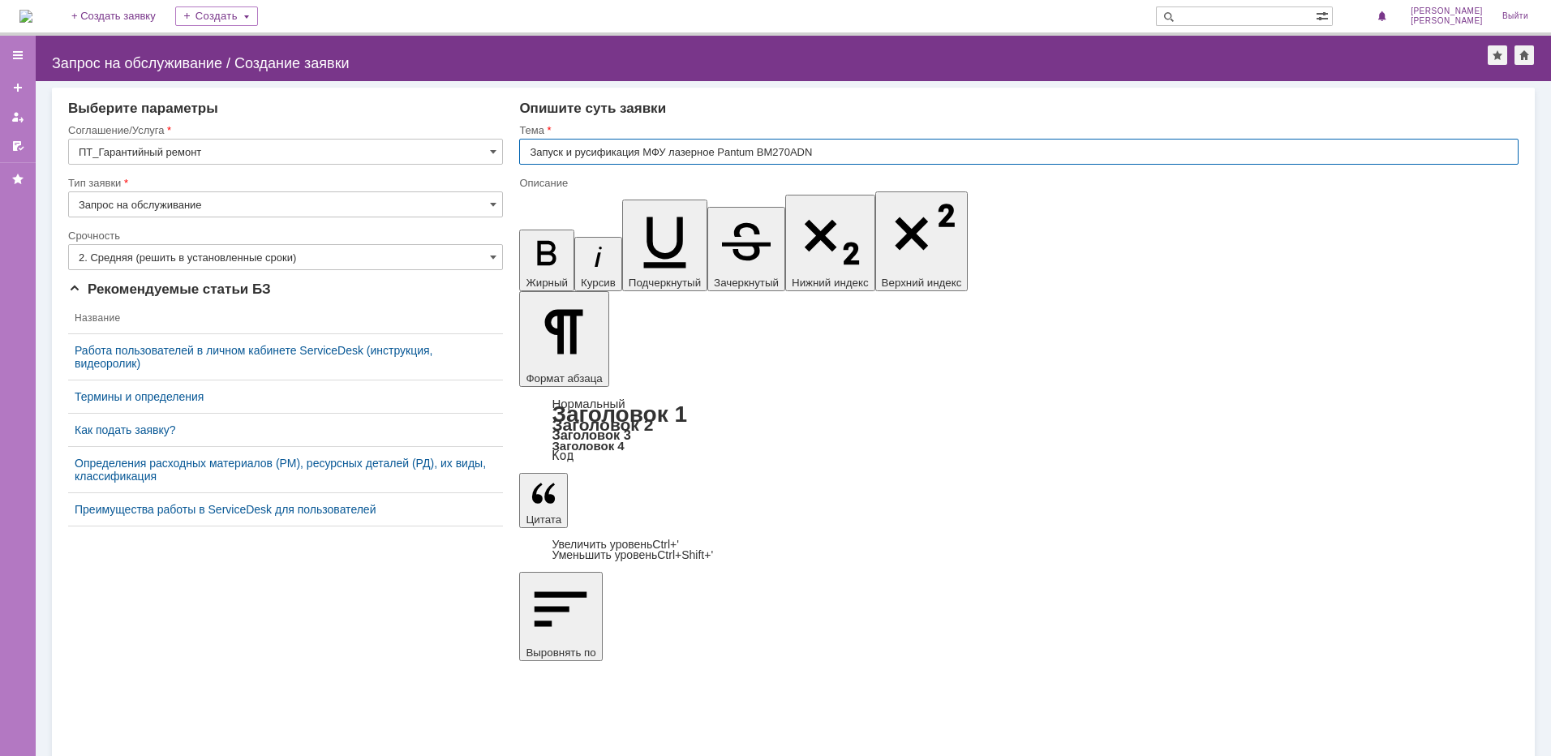
type input "Запуск и русификация МФУ лазерное Pantum BM270ADN"
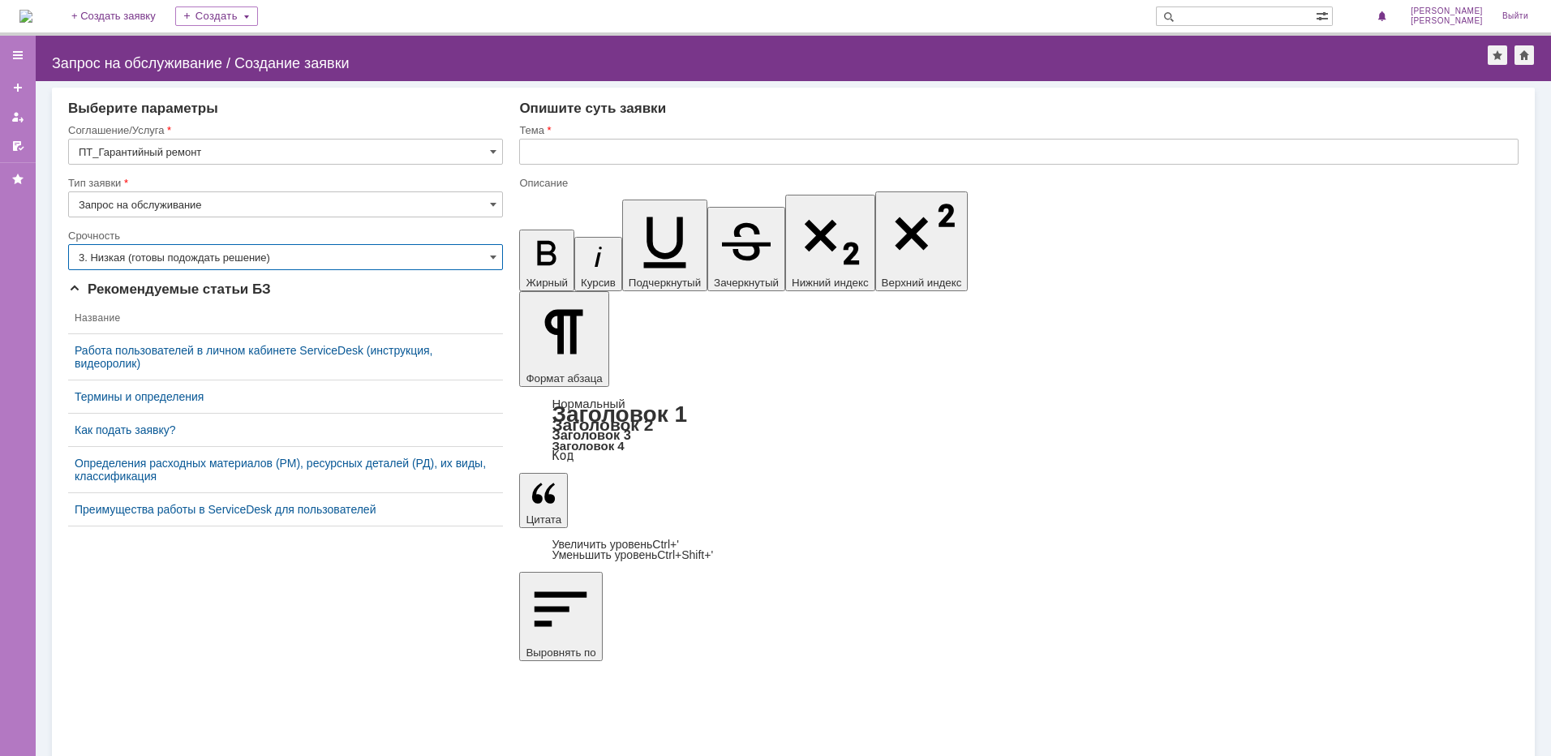
click at [349, 263] on input "3. Низкая (готовы подождать решение)" at bounding box center [285, 257] width 435 height 26
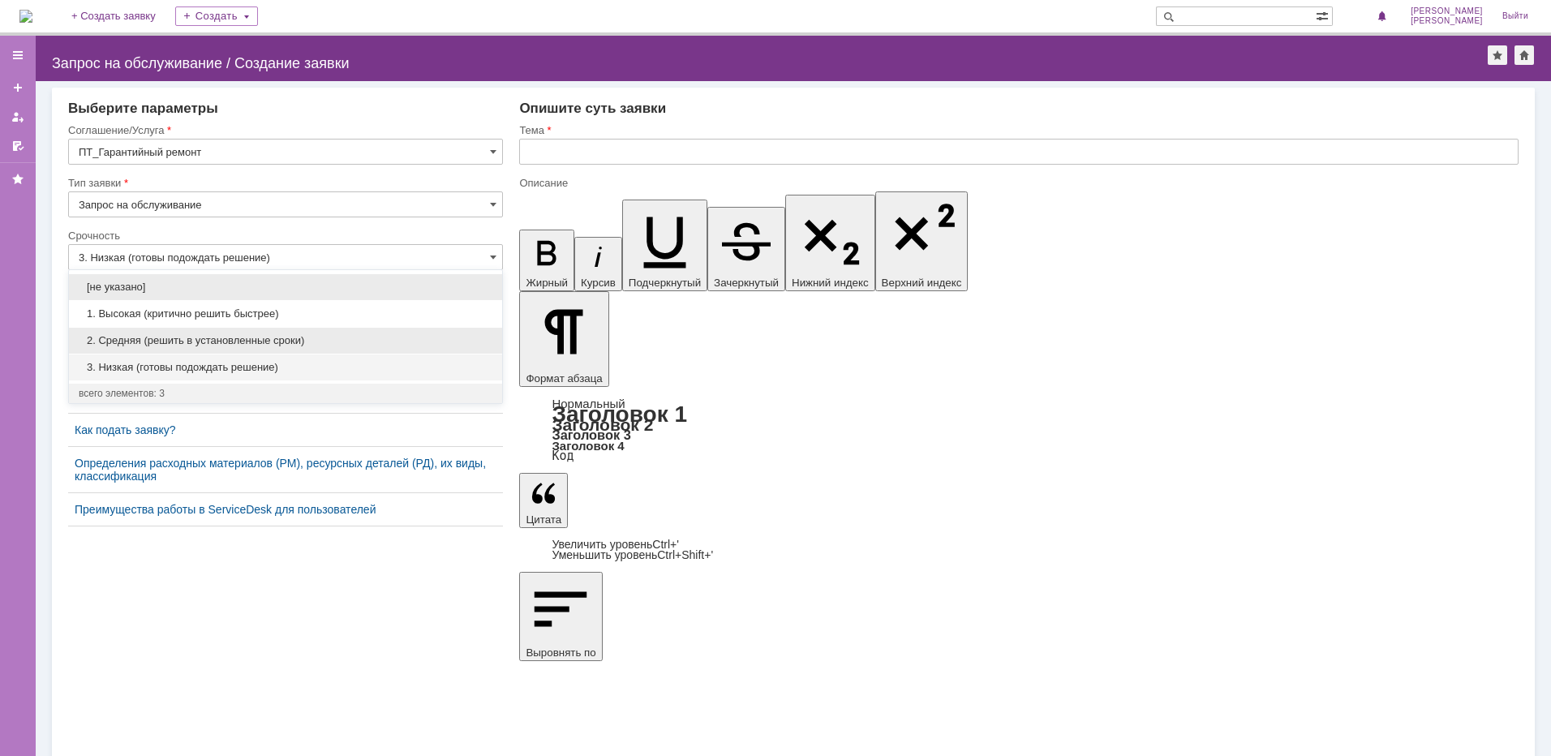
click at [277, 341] on span "2. Средняя (решить в установленные сроки)" at bounding box center [286, 340] width 414 height 13
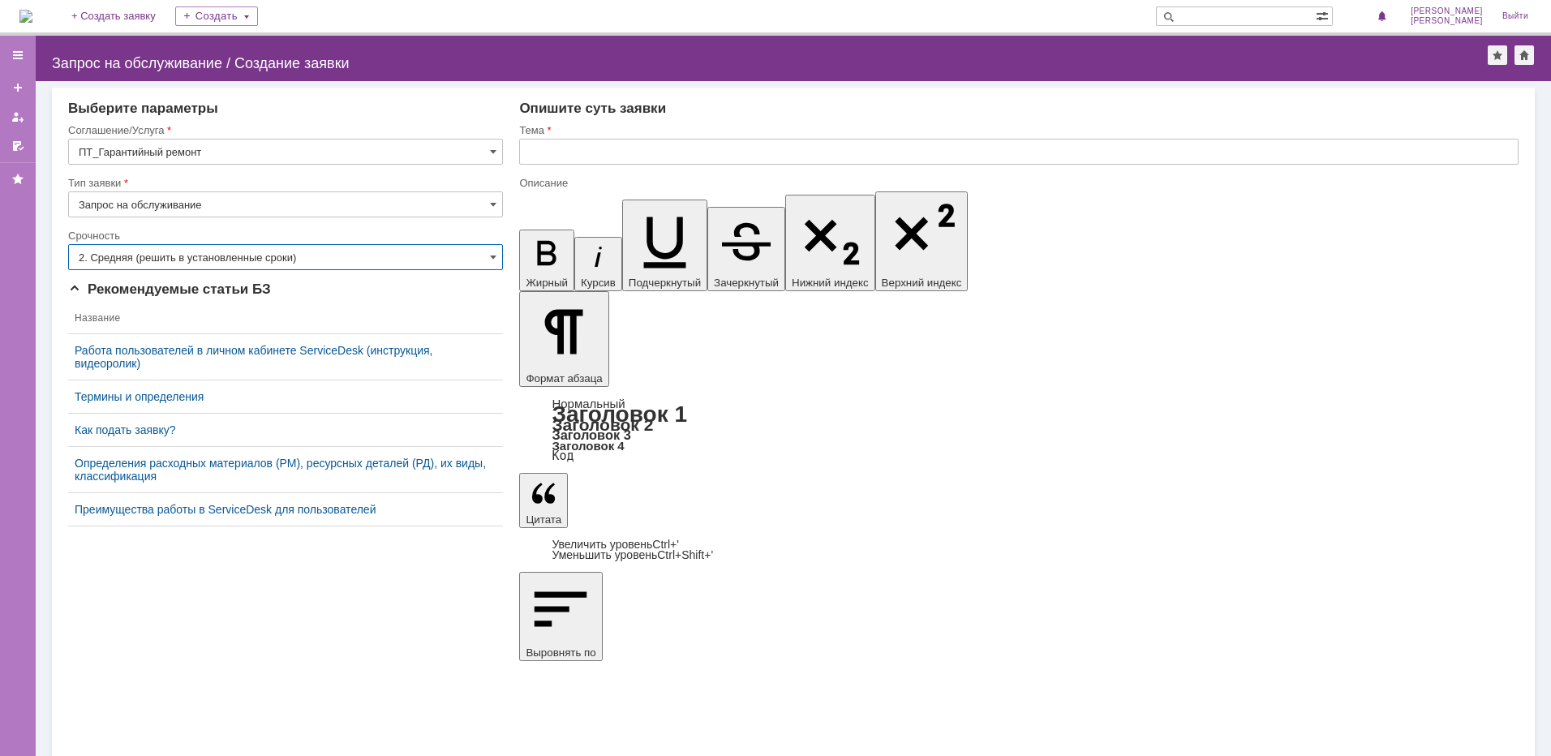
type input "2. Средняя (решить в установленные сроки)"
click at [675, 148] on input "text" at bounding box center [1019, 152] width 1000 height 26
paste input "Запуск и русификация"
click at [712, 159] on input "Запуск и русификация" at bounding box center [1019, 152] width 1000 height 26
paste input "МФУ лазерное Pantum CM270ADN"
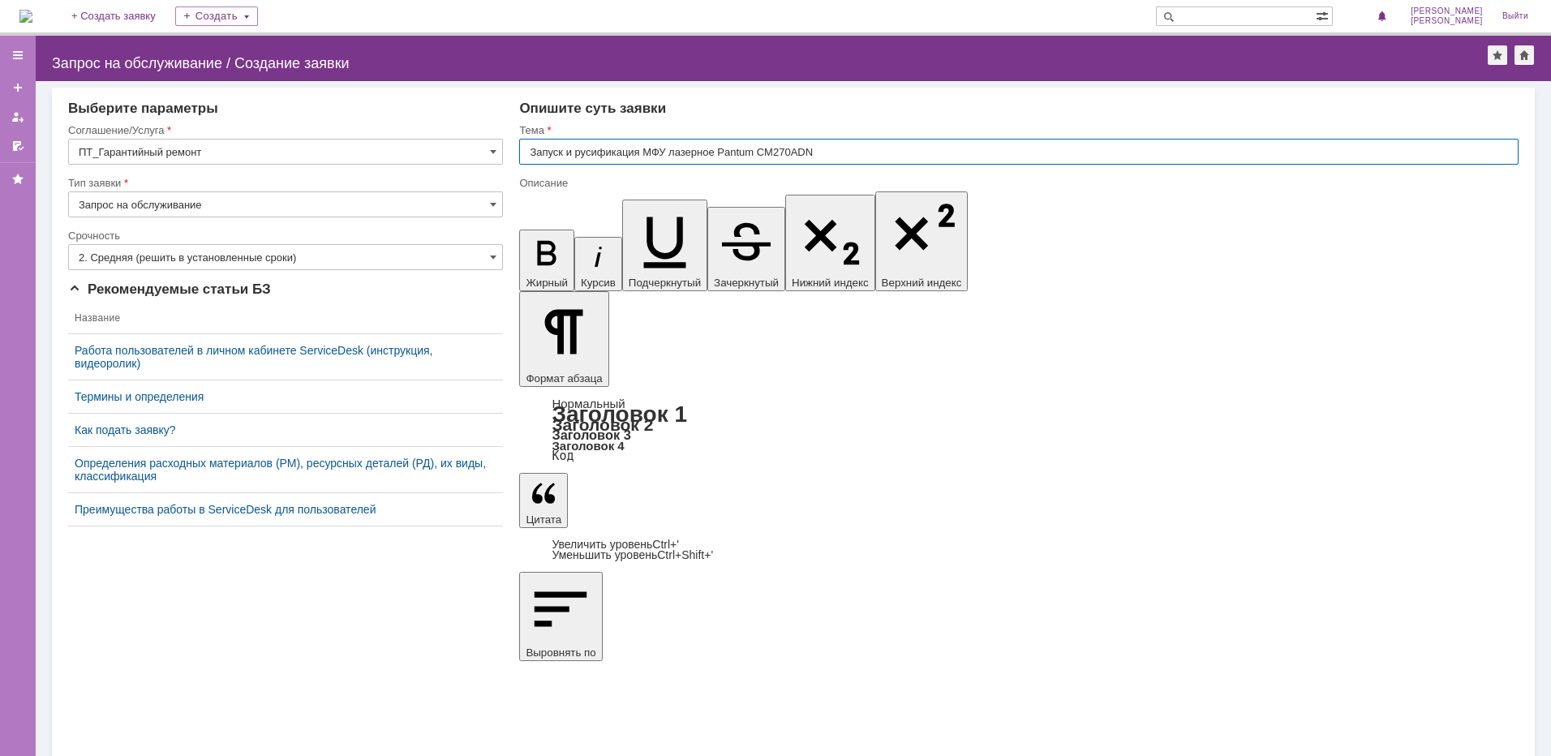
type input "Запуск и русификация МФУ лазерное Pantum CM270ADN"
click at [355, 253] on input "3. Низкая (готовы подождать решение)" at bounding box center [285, 257] width 435 height 26
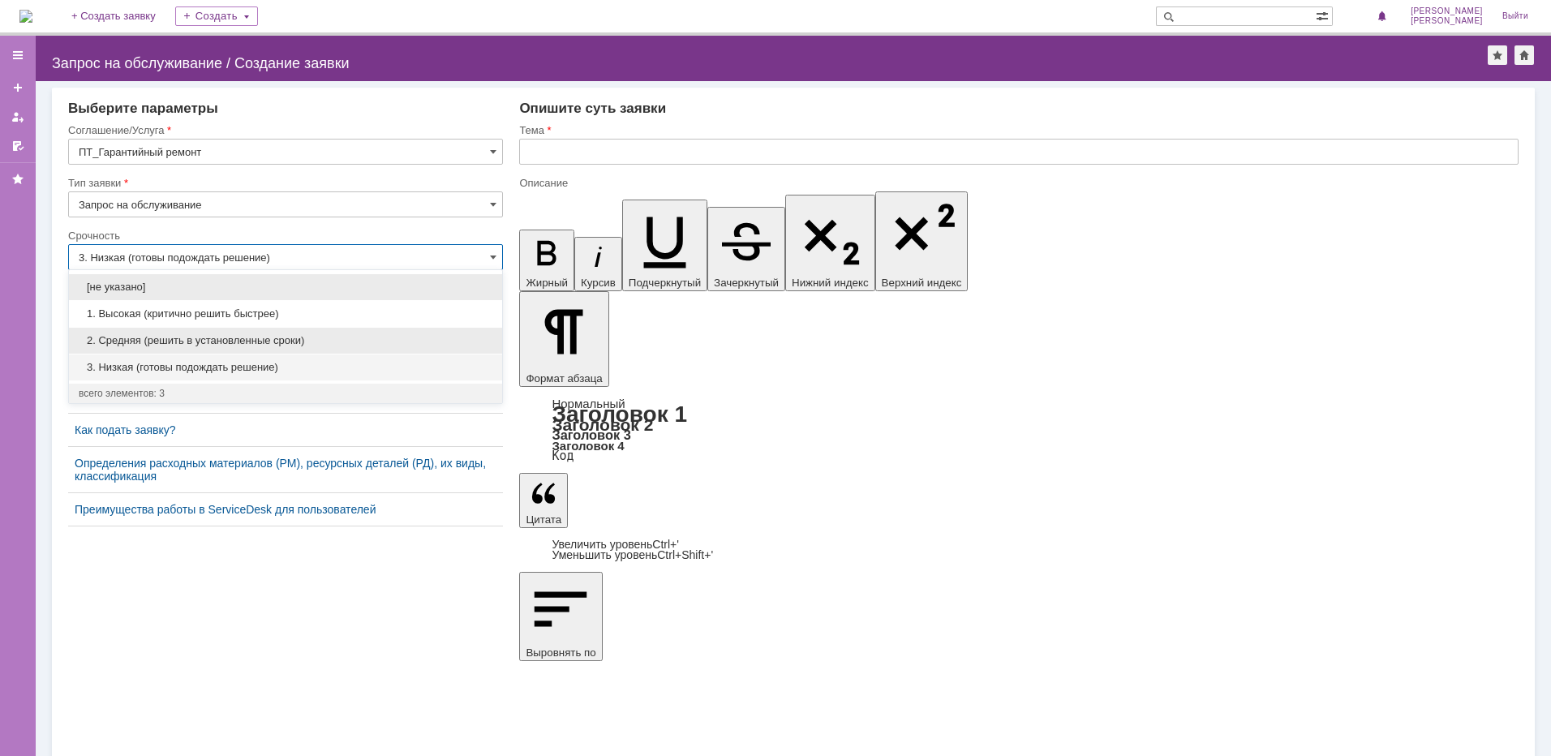
click at [242, 342] on span "2. Средняя (решить в установленные сроки)" at bounding box center [286, 340] width 414 height 13
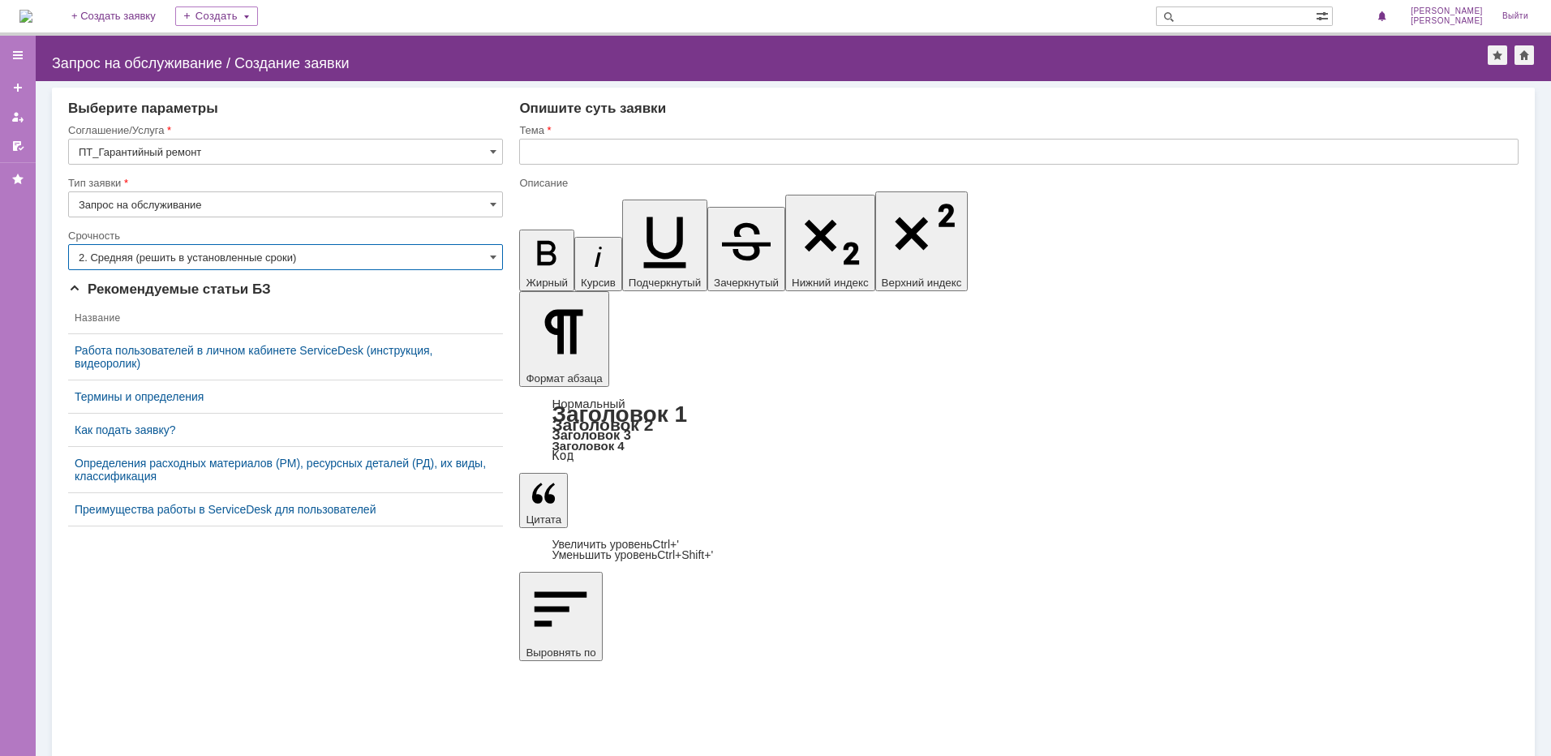
type input "2. Средняя (решить в установленные сроки)"
click at [563, 161] on input "text" at bounding box center [1019, 152] width 1000 height 26
paste input "Запуск и русификация"
click at [652, 157] on input "Запуск и русификация" at bounding box center [1019, 152] width 1000 height 26
paste input "МФУ лазерное Pantum BM270ADN"
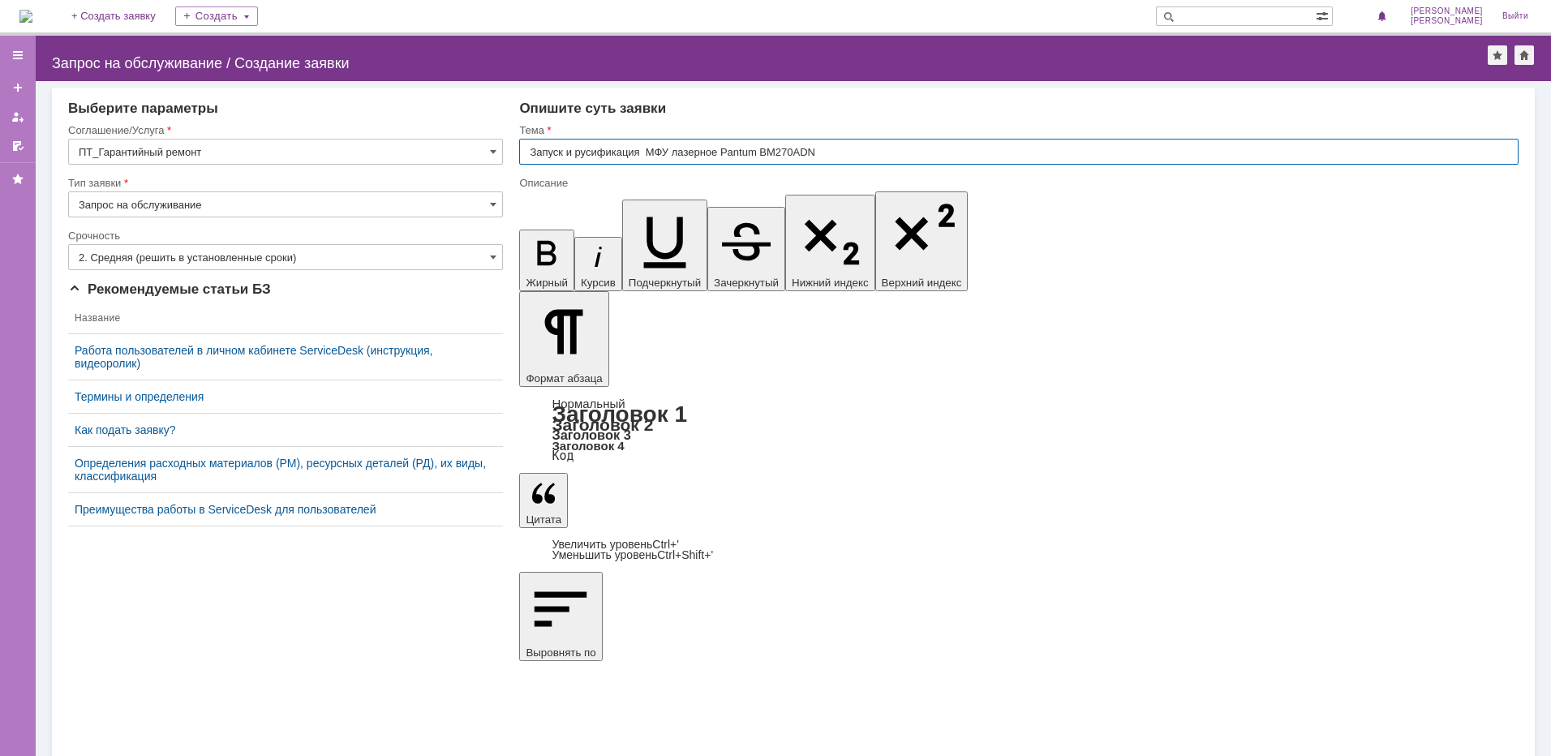
type input "Запуск и русификация МФУ лазерное Pantum BM270ADN"
click at [268, 258] on input "3. Низкая (готовы подождать решение)" at bounding box center [285, 257] width 435 height 26
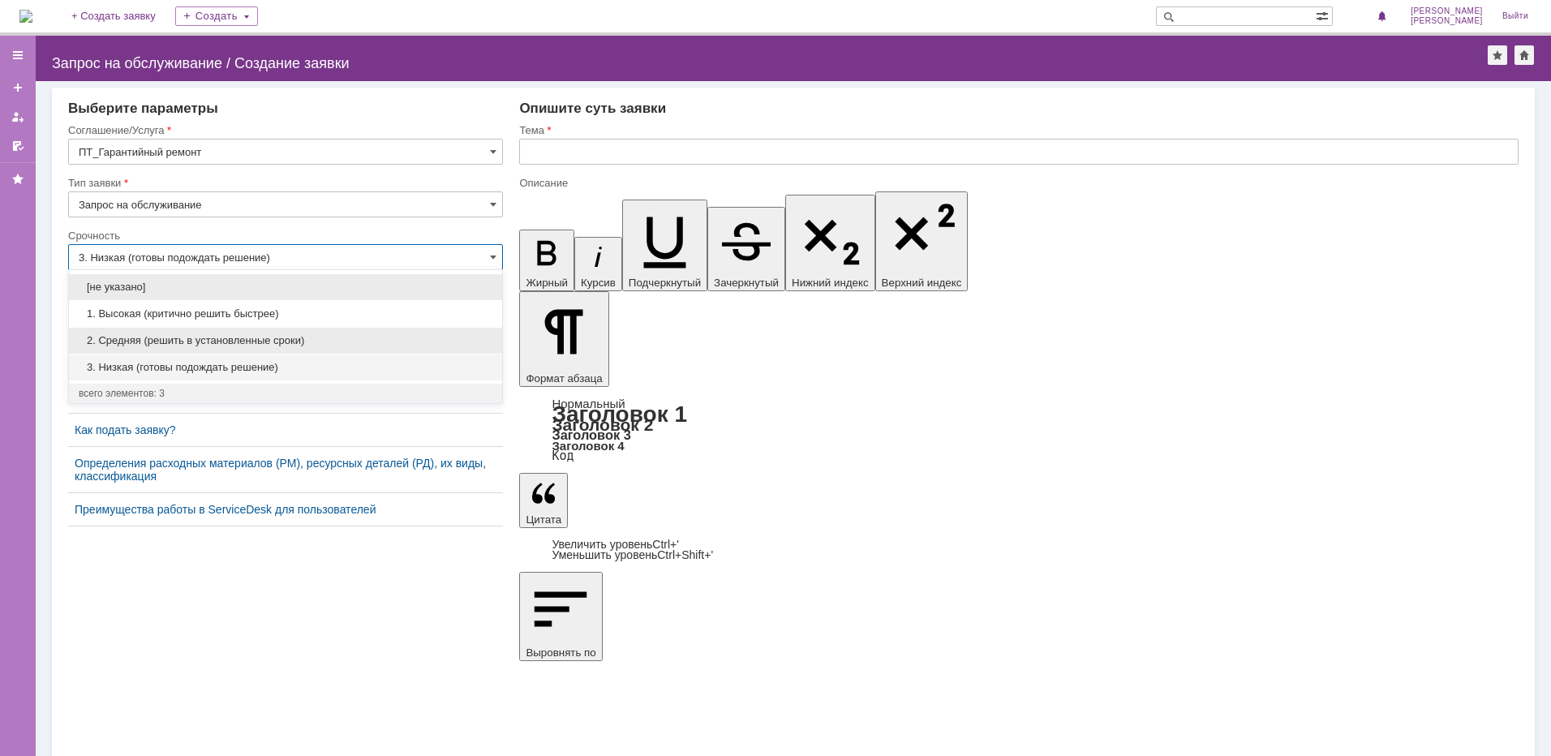
click at [222, 334] on span "2. Средняя (решить в установленные сроки)" at bounding box center [286, 340] width 414 height 13
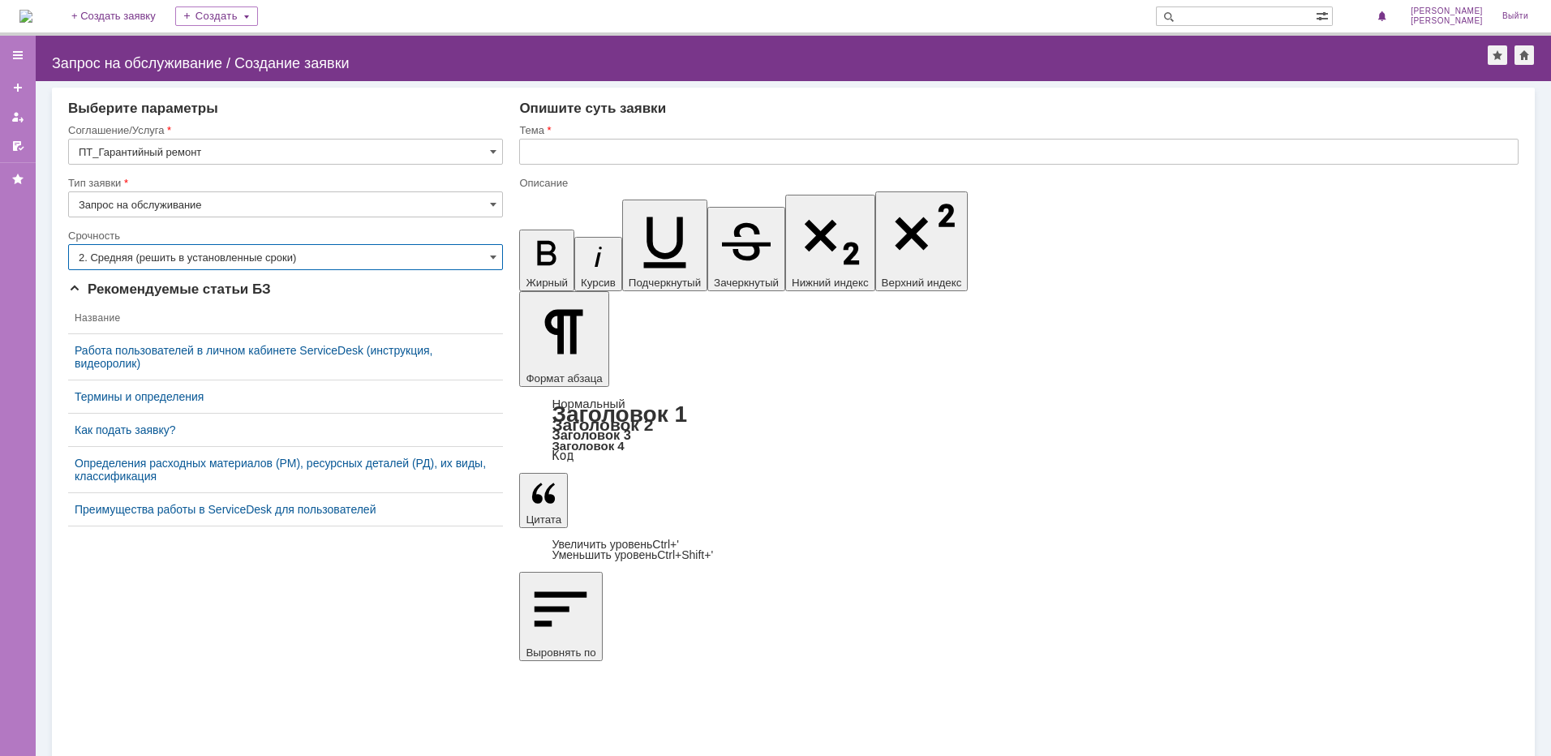
type input "2. Средняя (решить в установленные сроки)"
click at [633, 151] on input "text" at bounding box center [1019, 152] width 1000 height 26
paste input "Запуск и русификация"
click at [677, 155] on input "Запуск и русификация" at bounding box center [1019, 152] width 1000 height 26
paste input "МФУ лазерное Pantum CM270ADN"
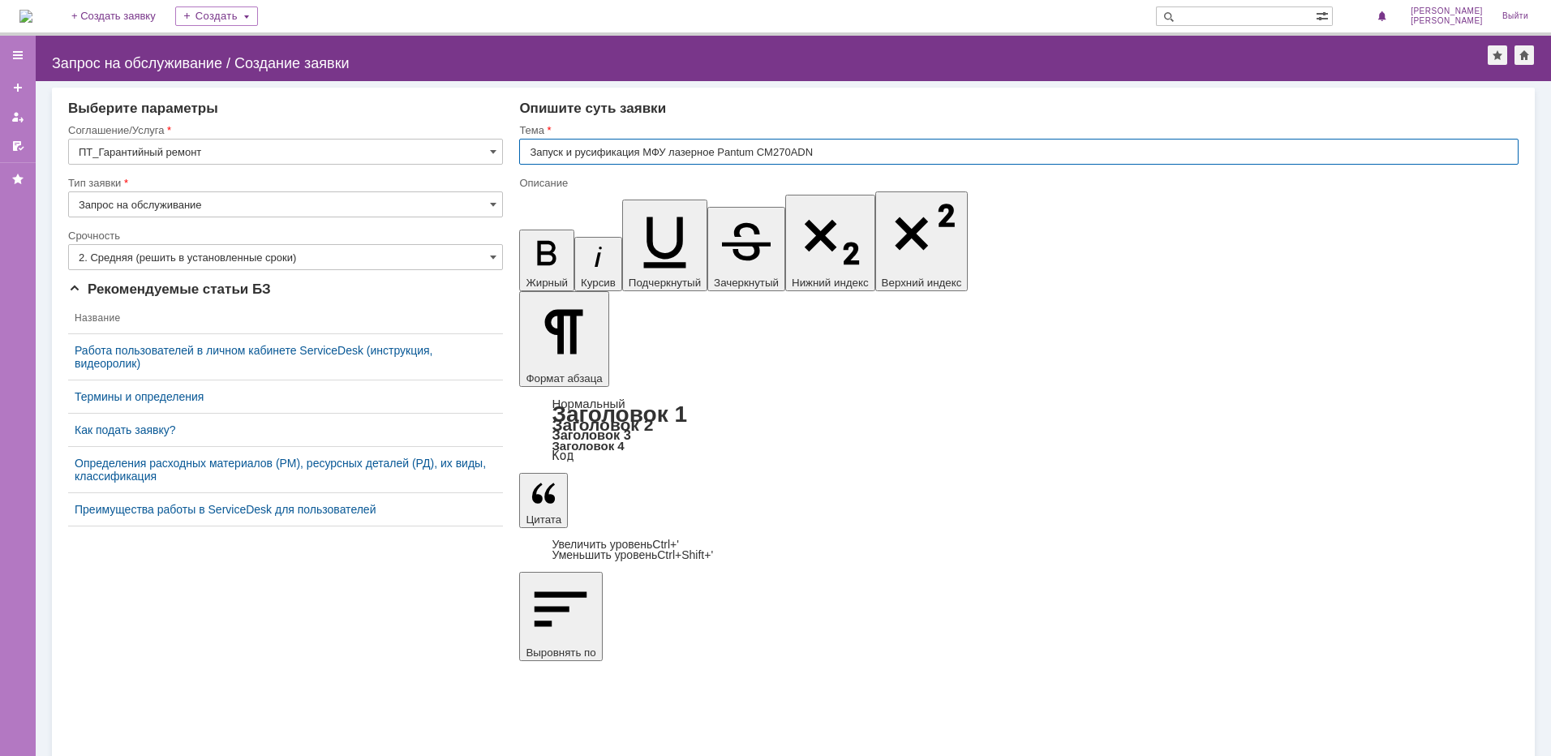
type input "Запуск и русификация МФУ лазерное Pantum CM270ADN"
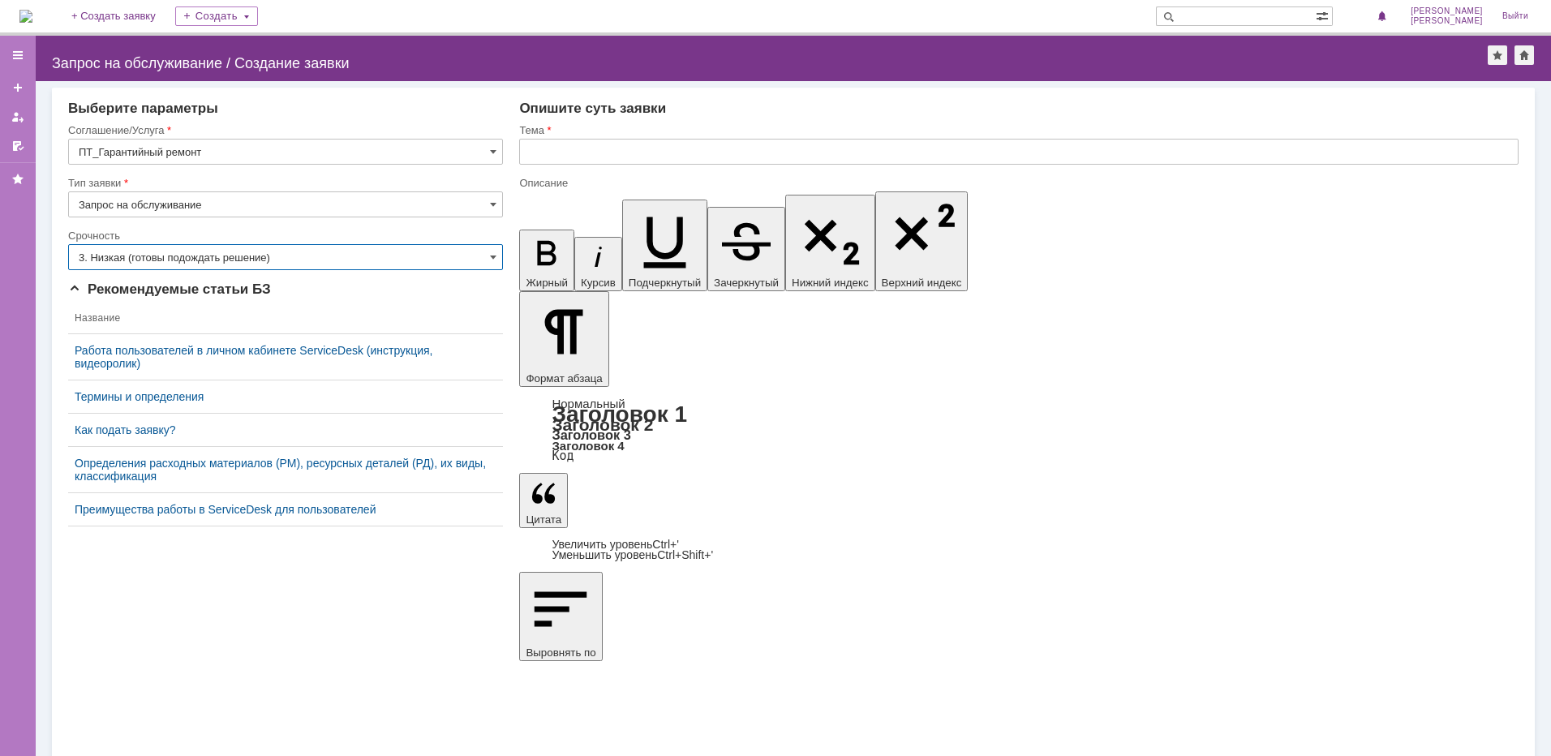
click at [248, 252] on input "3. Низкая (готовы подождать решение)" at bounding box center [285, 257] width 435 height 26
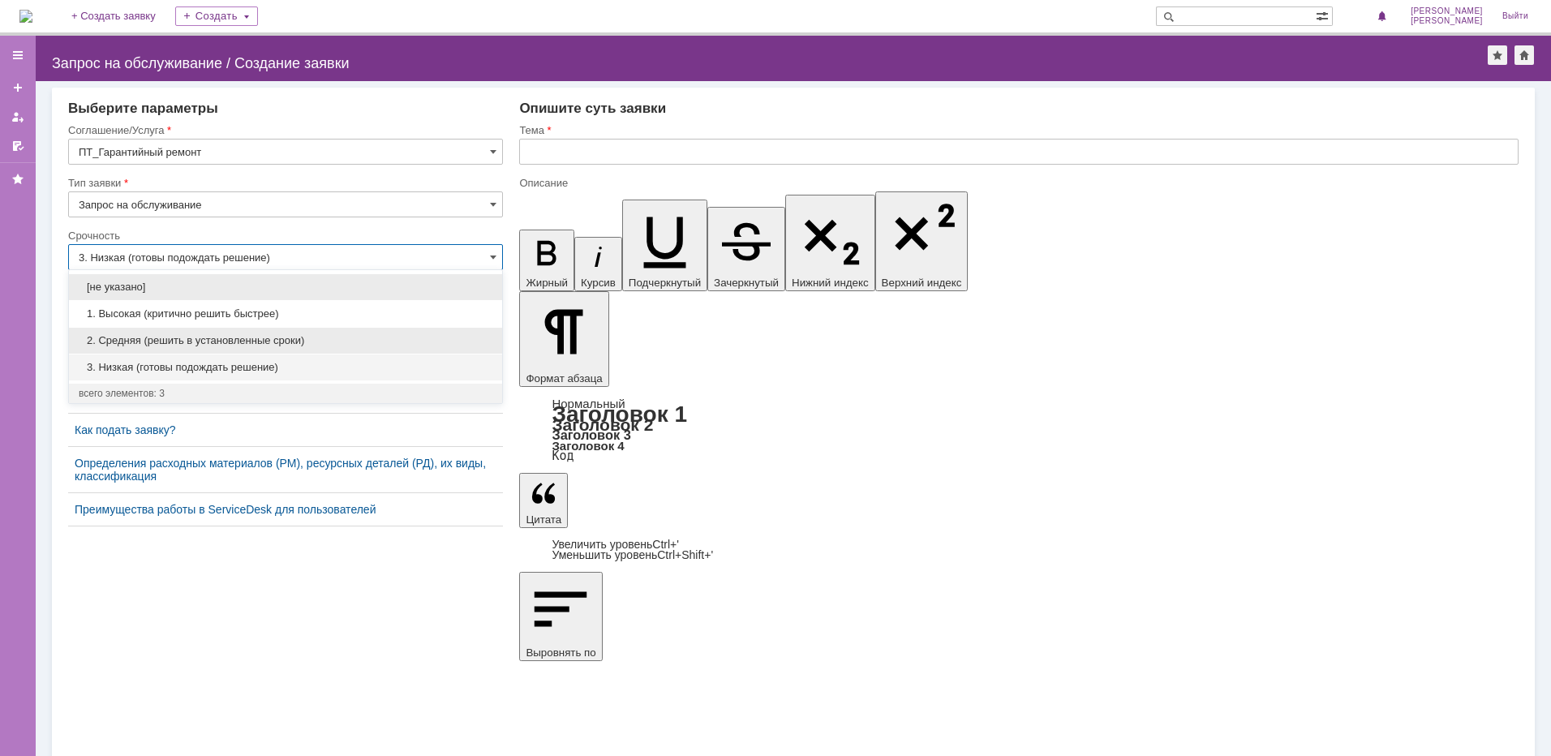
click at [168, 337] on span "2. Средняя (решить в установленные сроки)" at bounding box center [286, 340] width 414 height 13
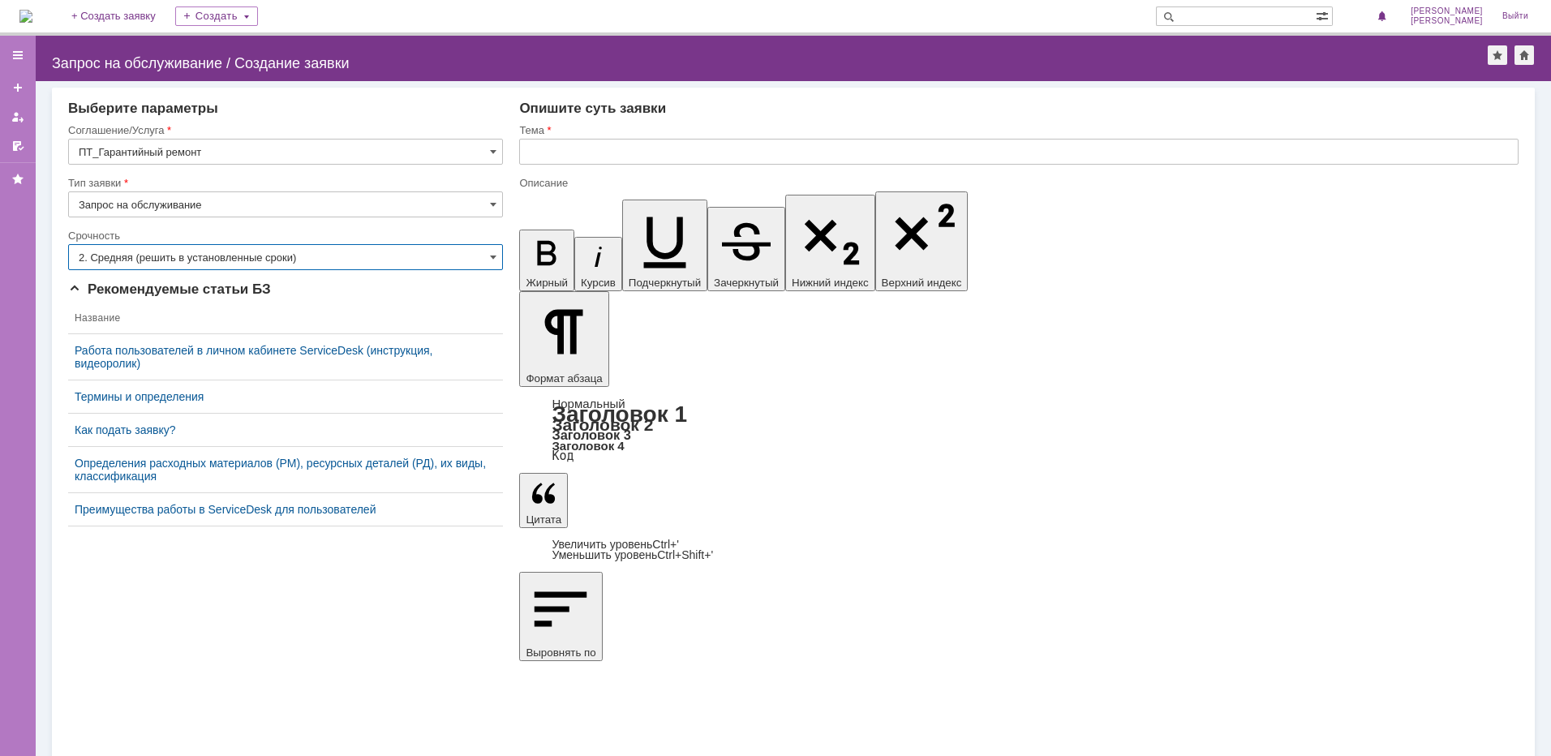
type input "2. Средняя (решить в установленные сроки)"
click at [627, 159] on input "text" at bounding box center [1019, 152] width 1000 height 26
paste input "Запуск и русификация"
click at [678, 157] on input "Запуск и русификация" at bounding box center [1019, 152] width 1000 height 26
paste input "МФУ лазерное Pantum BM270ADN"
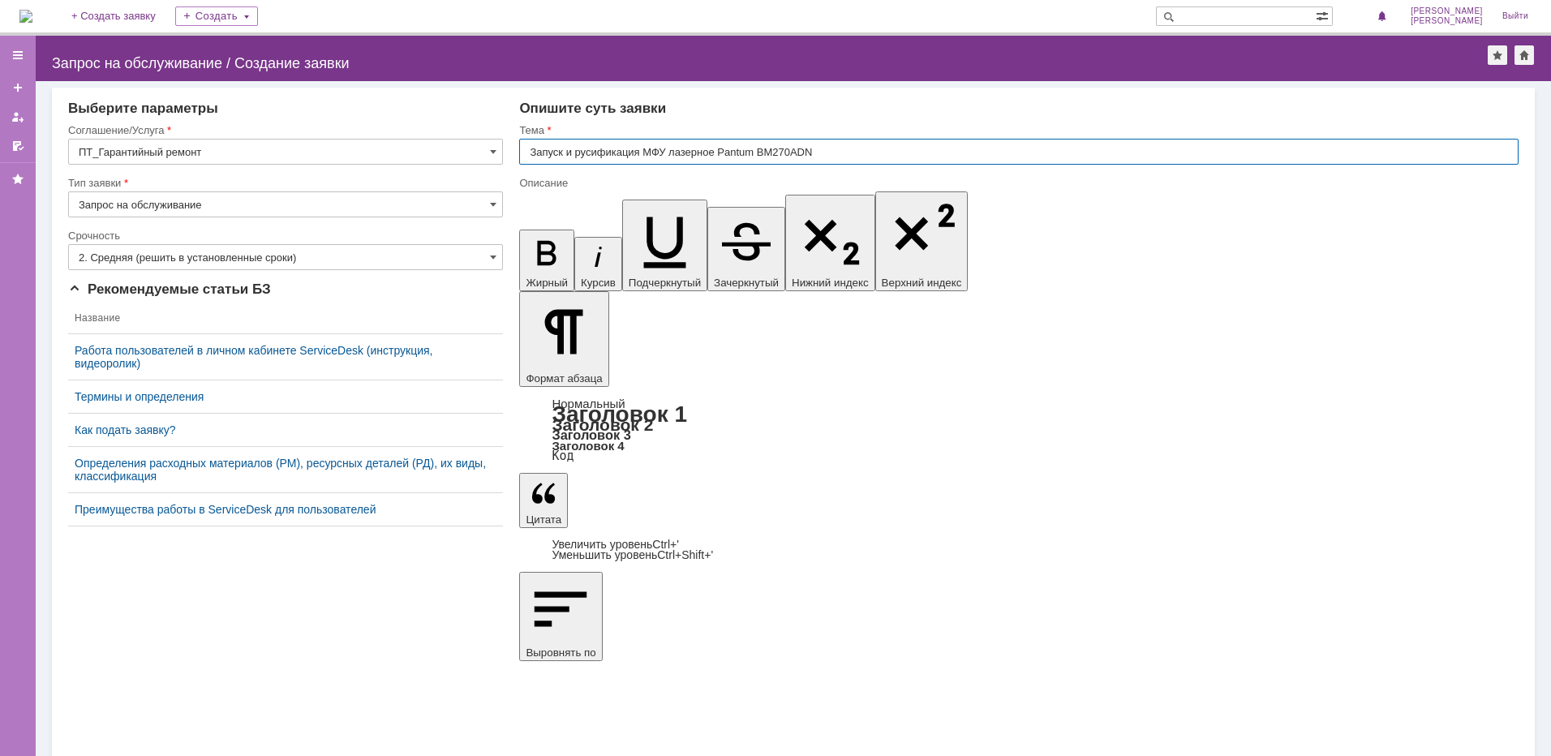
click at [836, 153] on input "Запуск и русификация МФУ лазерное Pantum BM270ADN" at bounding box center [1019, 152] width 1000 height 26
type input "Запуск и русификация МФУ лазерное Pantum BM270ADN 2 аппарата"
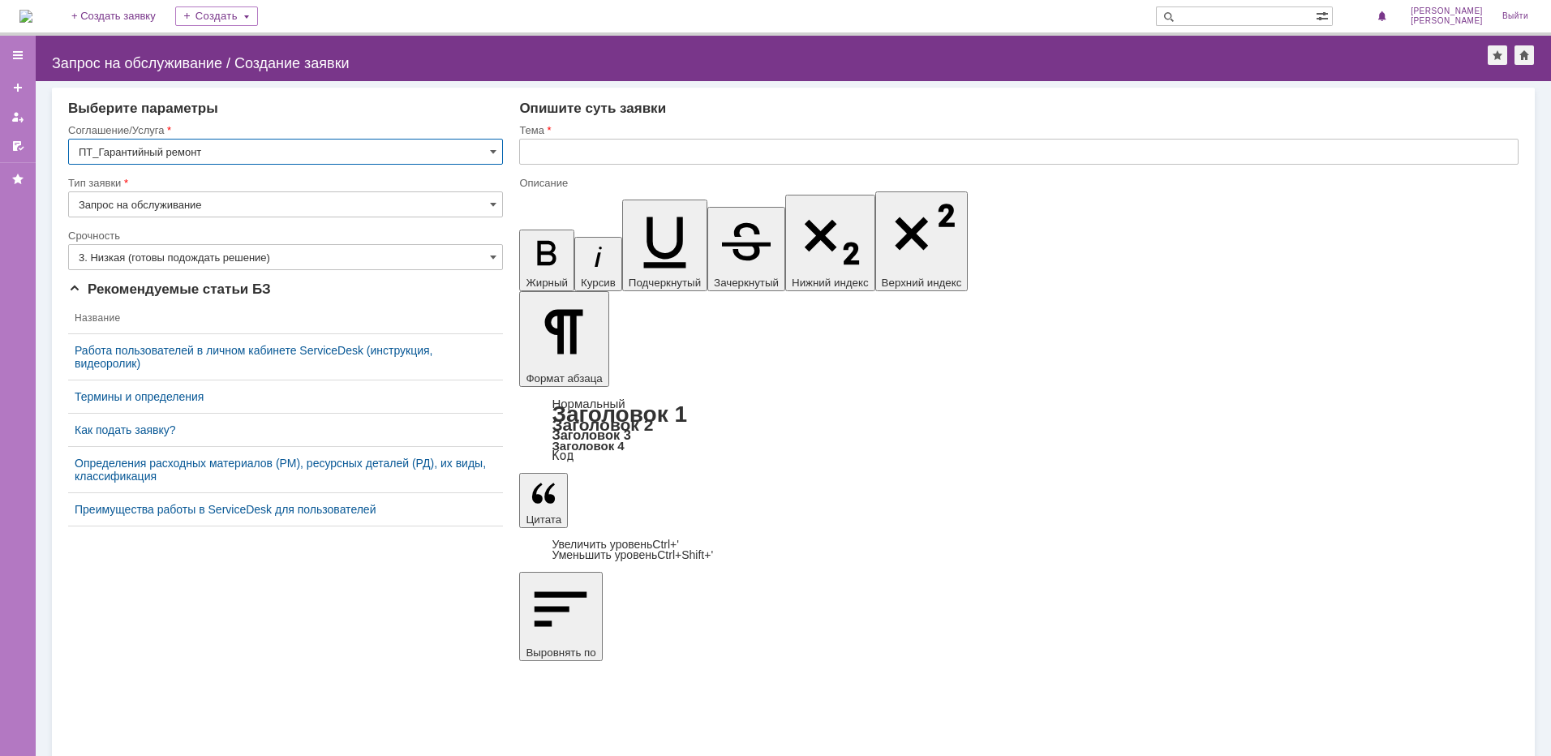
click at [262, 262] on input "3. Низкая (готовы подождать решение)" at bounding box center [285, 257] width 435 height 26
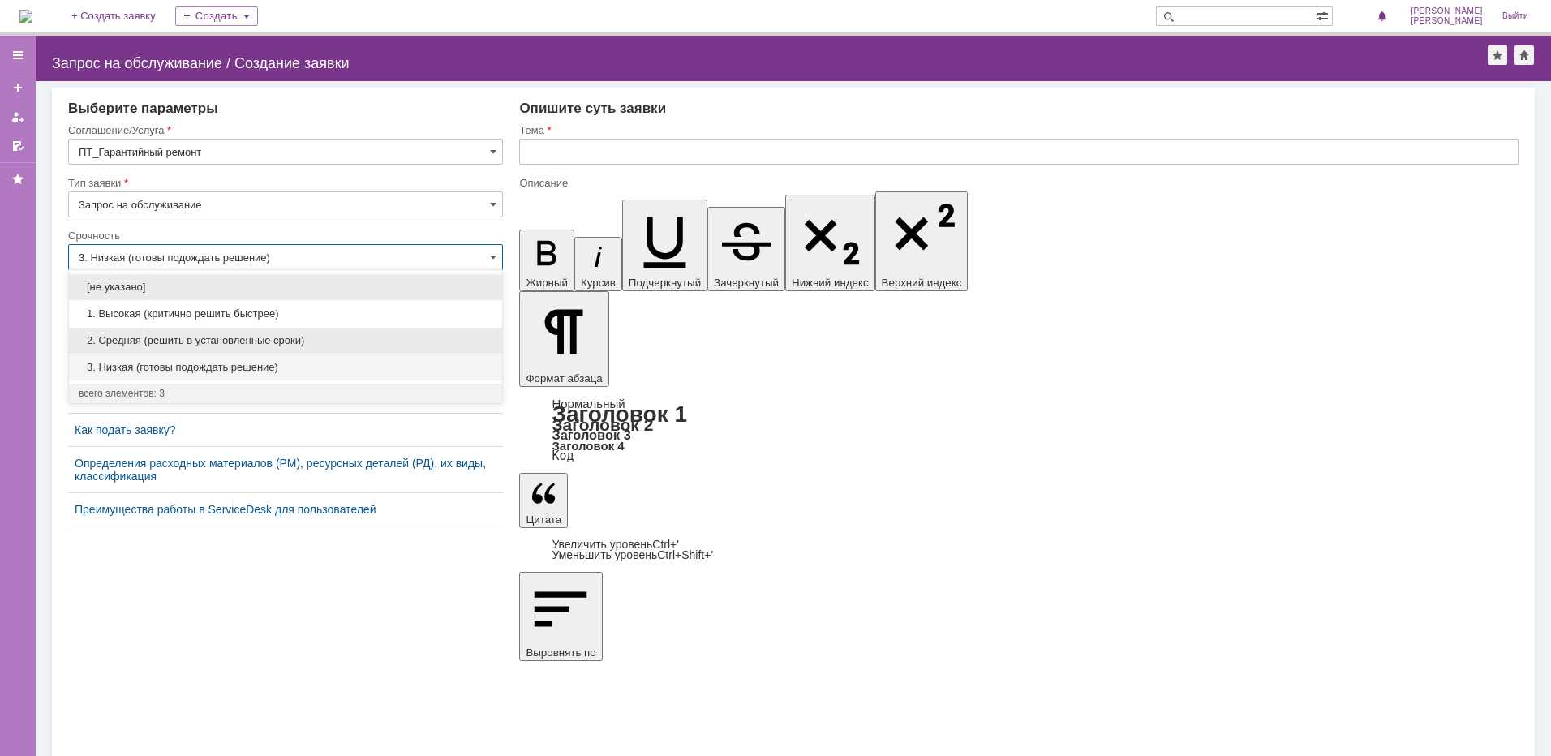
click at [215, 342] on span "2. Средняя (решить в установленные сроки)" at bounding box center [286, 340] width 414 height 13
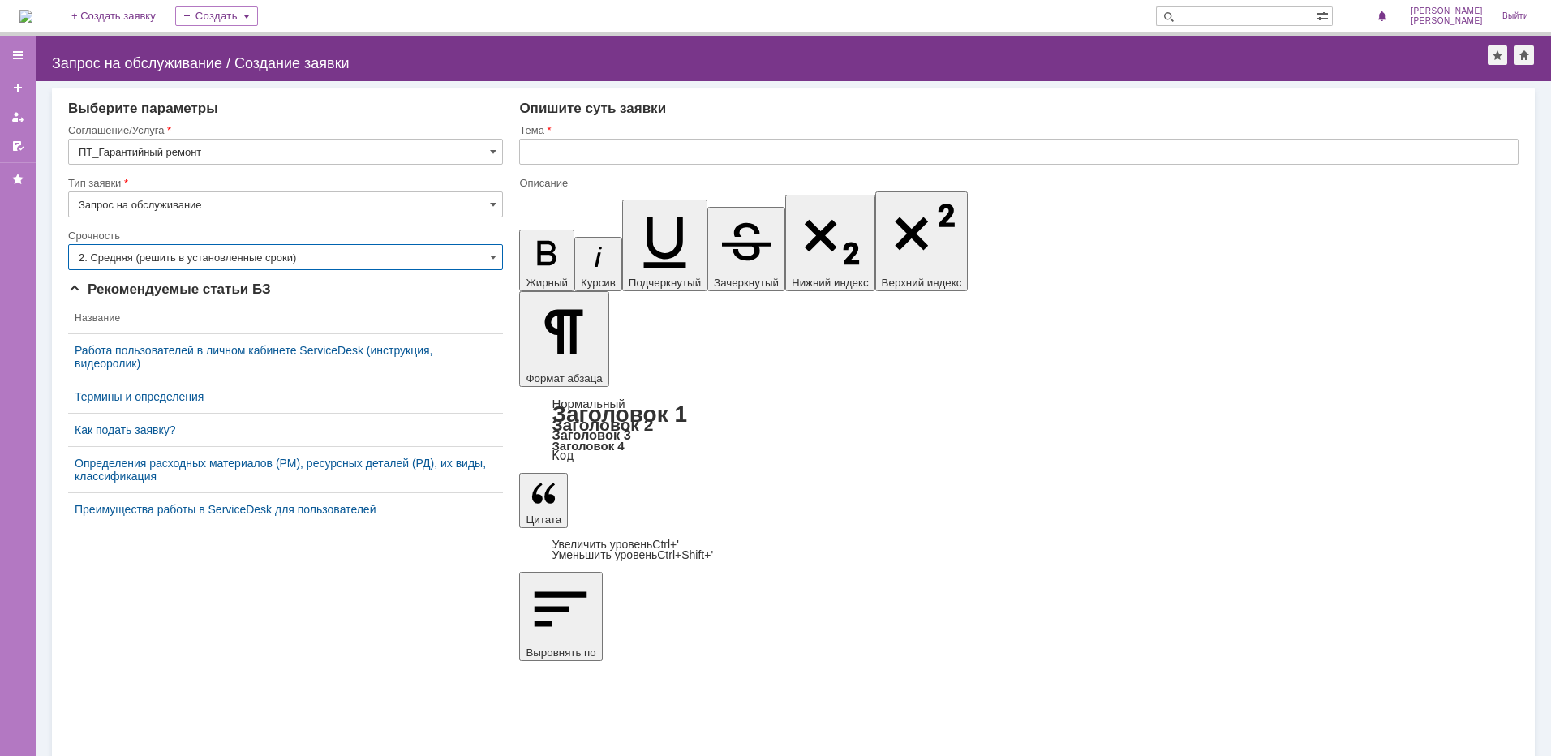
type input "2. Средняя (решить в установленные сроки)"
click at [618, 161] on input "text" at bounding box center [1019, 152] width 1000 height 26
paste input "Запуск и русификация"
click at [686, 153] on input "Запуск и русификация" at bounding box center [1019, 152] width 1000 height 26
click at [678, 157] on input "Запуск и русификация" at bounding box center [1019, 152] width 1000 height 26
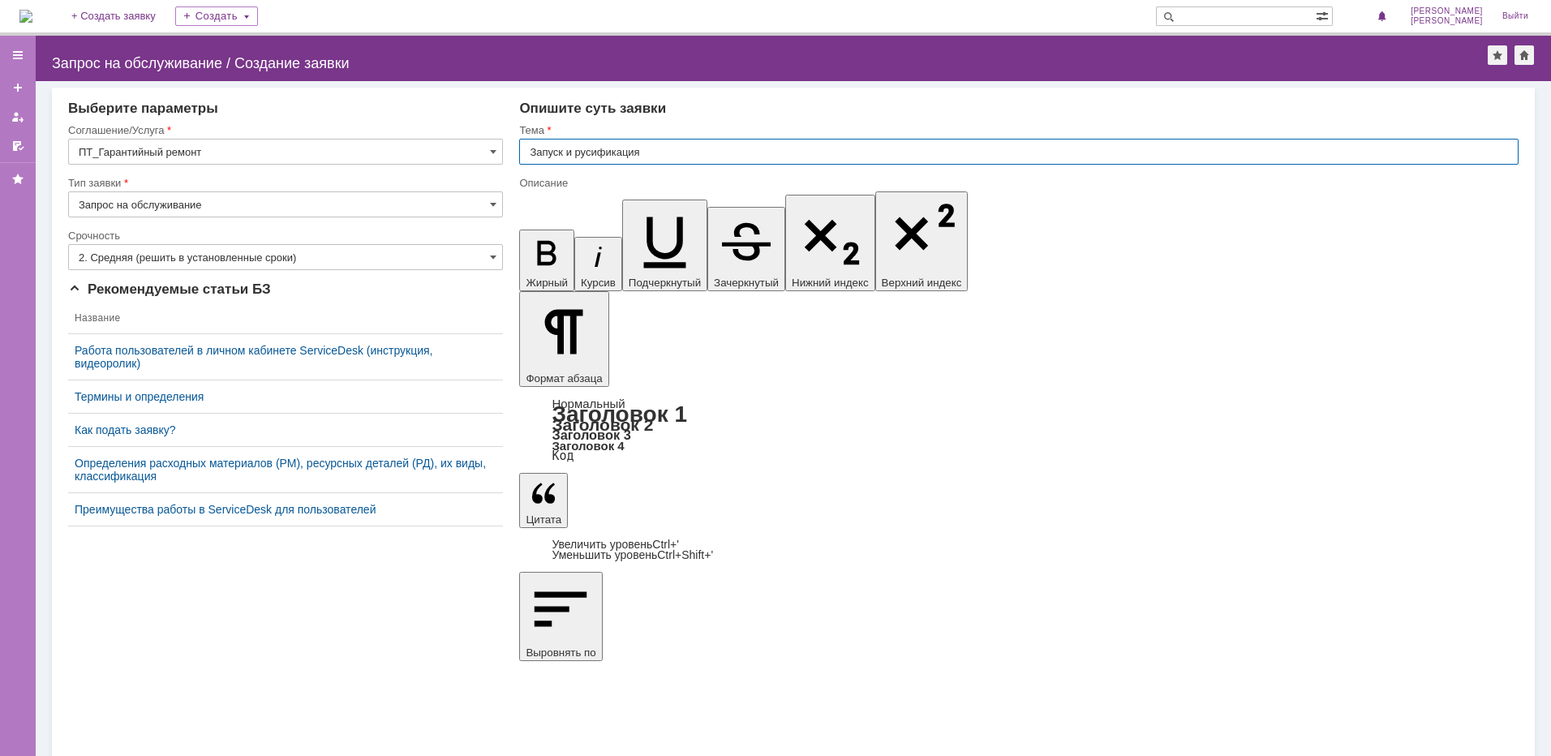
paste input "МФУ лазерное Pantum CM270ADN"
type input "Запуск и русификация МФУ лазерное Pantum CM270ADN"
